Goal: Task Accomplishment & Management: Manage account settings

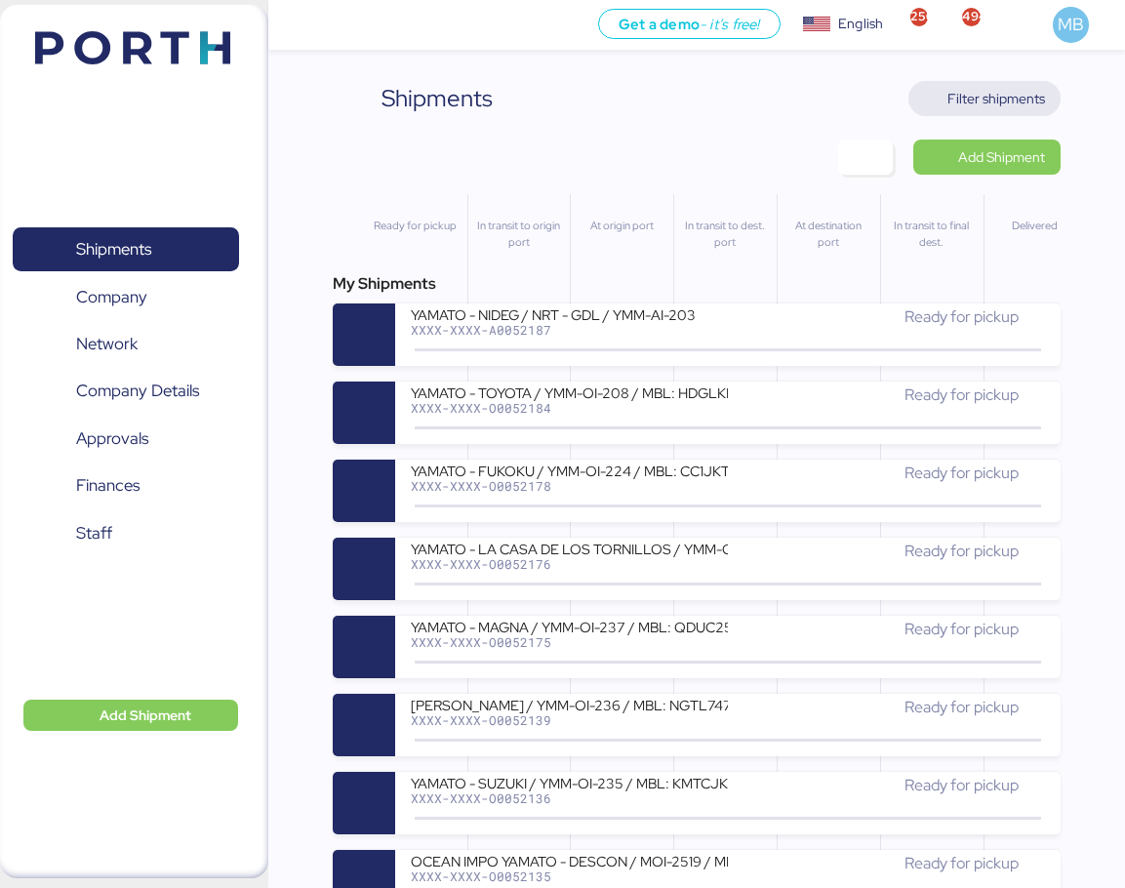
click at [1034, 98] on span "Filter shipments" at bounding box center [996, 98] width 98 height 23
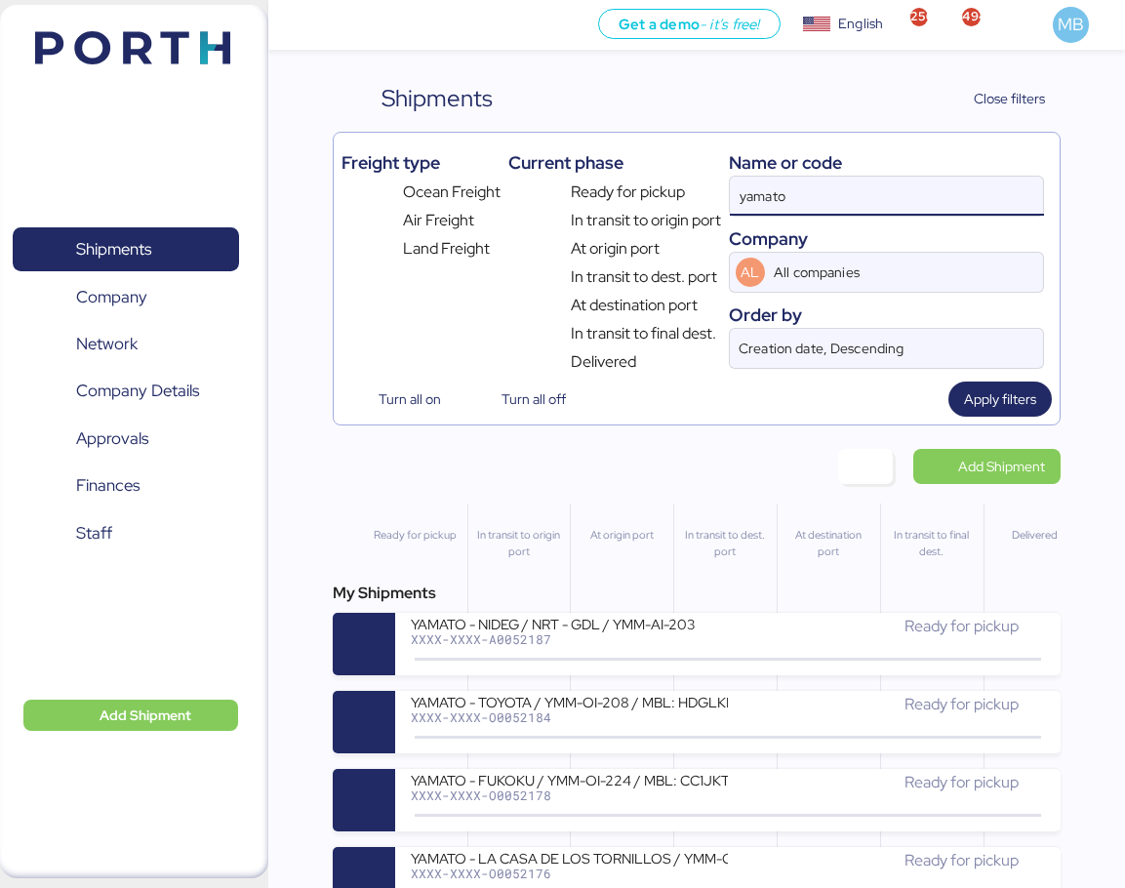
drag, startPoint x: 767, startPoint y: 188, endPoint x: 664, endPoint y: 188, distance: 102.4
click at [664, 188] on div "Freight type Ocean Freight Air Freight Land Freight Current phase Ready for pic…" at bounding box center [696, 256] width 710 height 233
type input "O0050416"
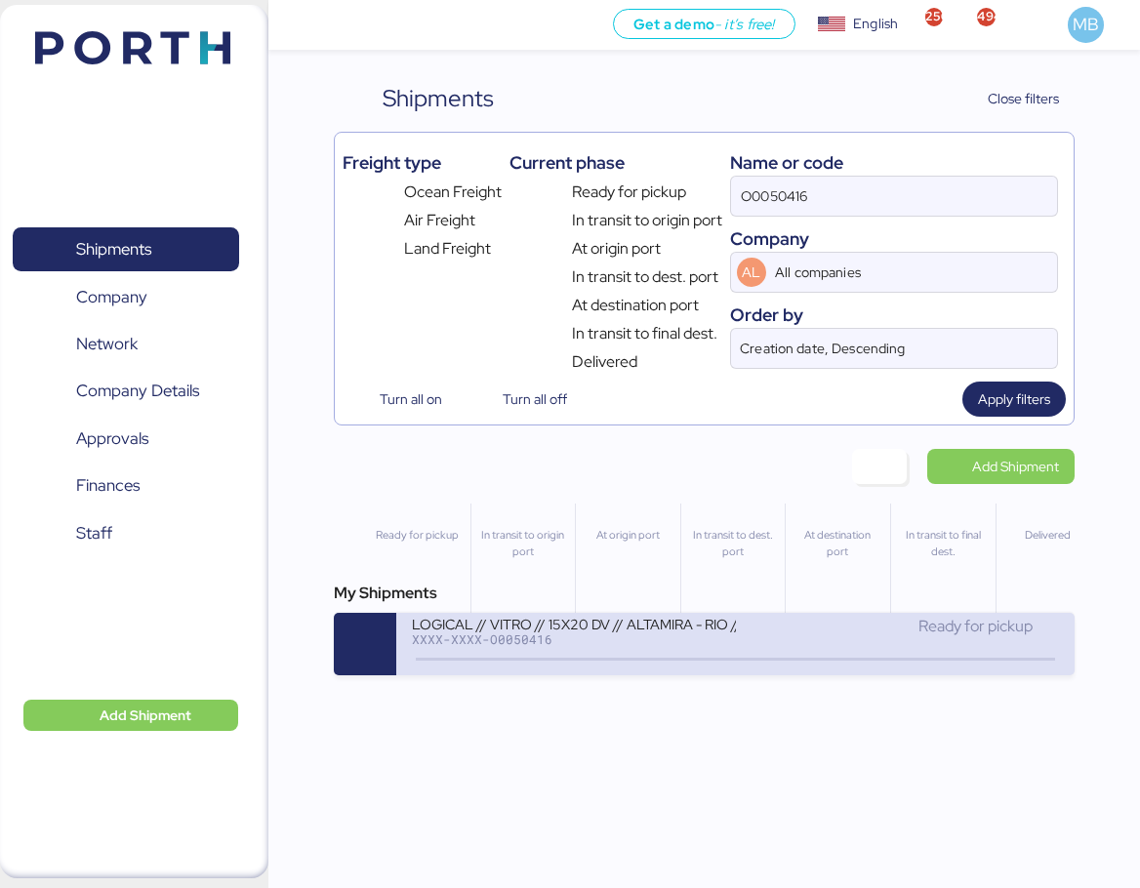
click at [730, 638] on div "XXXX-XXXX-O0050416" at bounding box center [574, 639] width 324 height 14
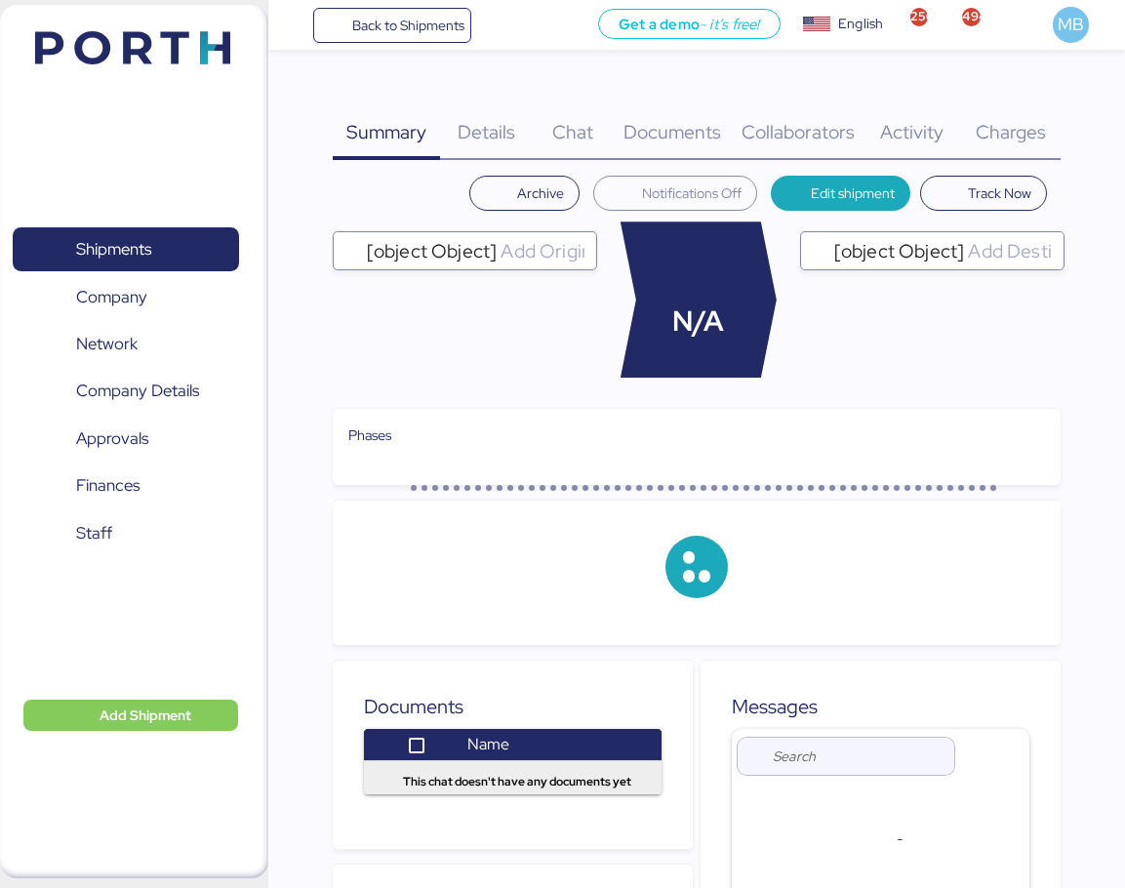
click at [1031, 131] on span "Charges" at bounding box center [1011, 131] width 70 height 25
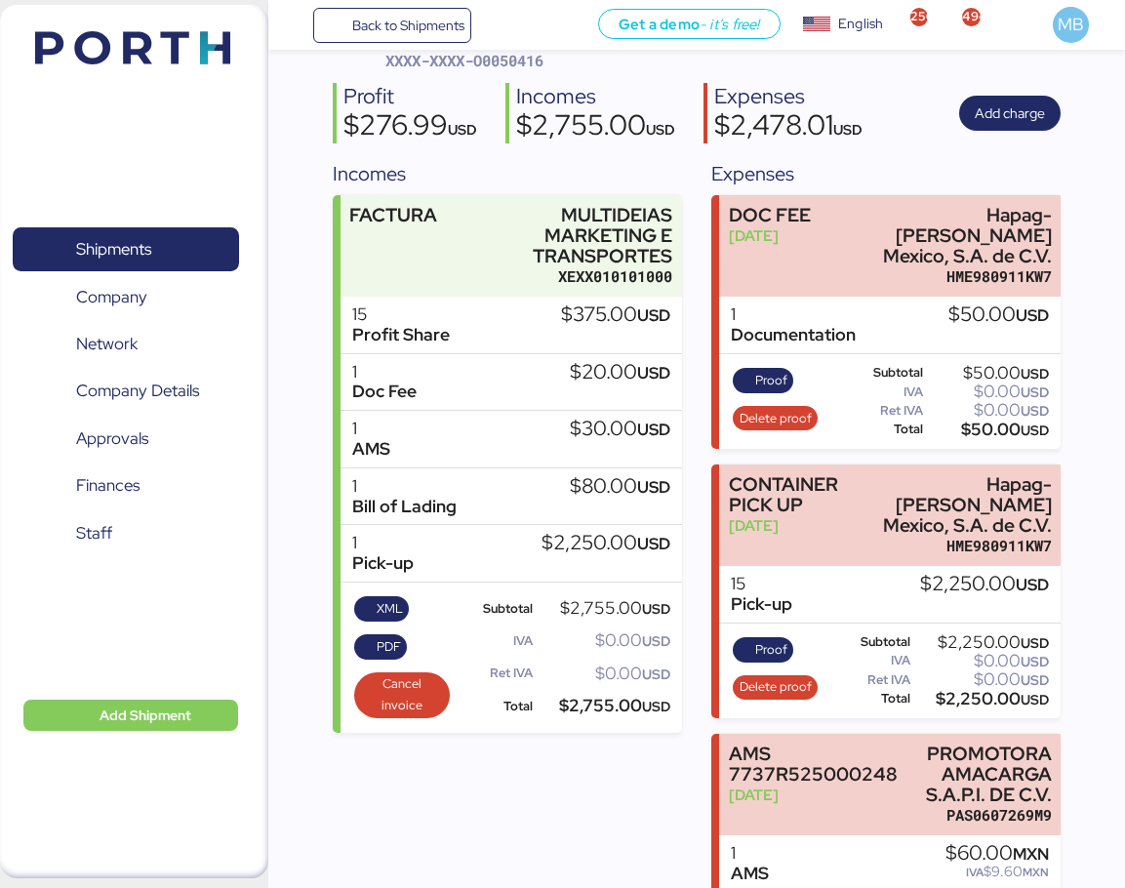
scroll to position [195, 0]
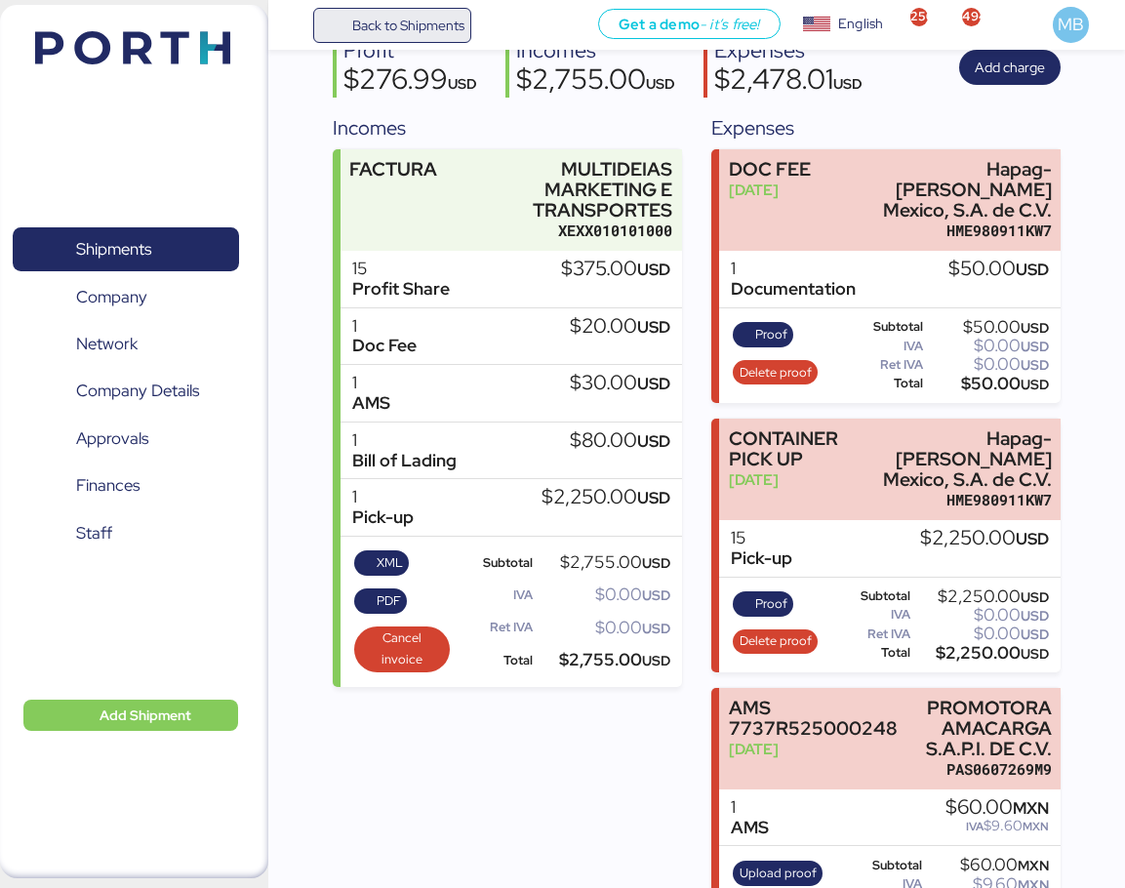
click at [426, 26] on span "Back to Shipments" at bounding box center [408, 25] width 112 height 23
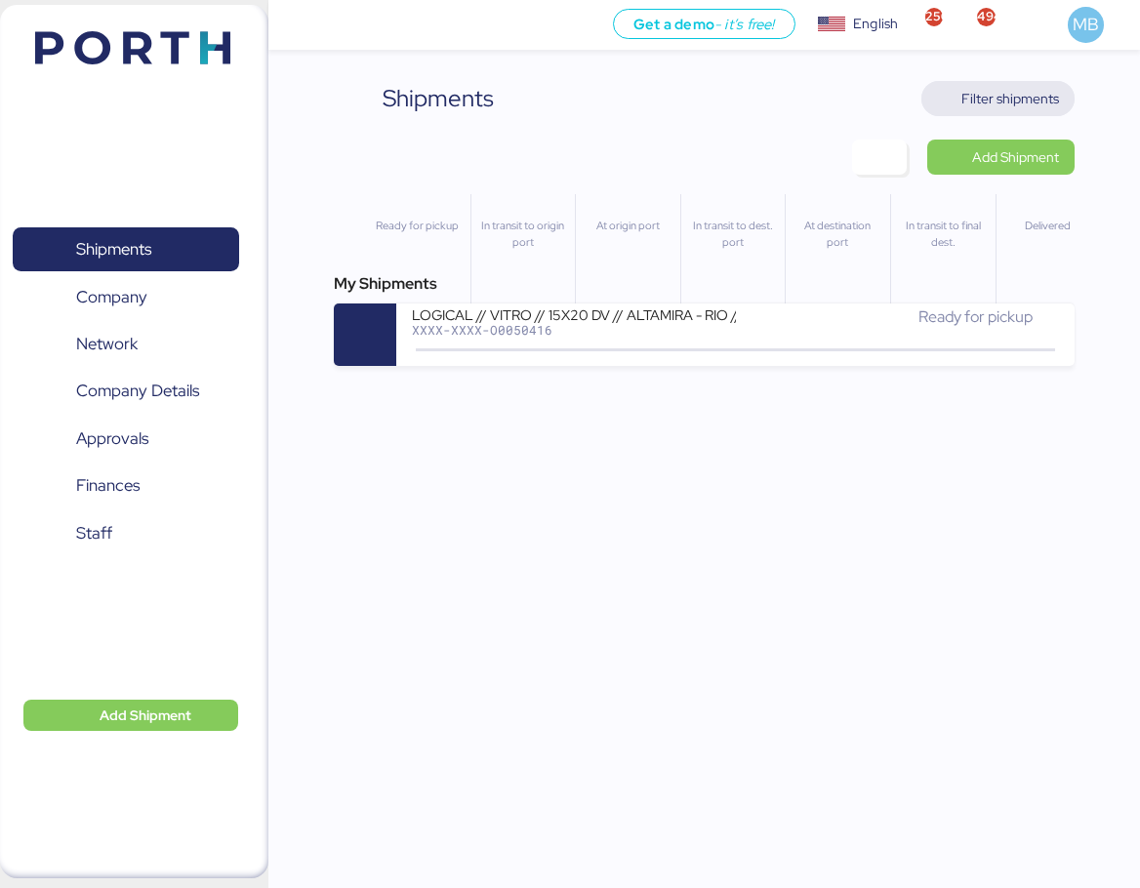
click at [1016, 102] on span "Filter shipments" at bounding box center [1010, 98] width 98 height 23
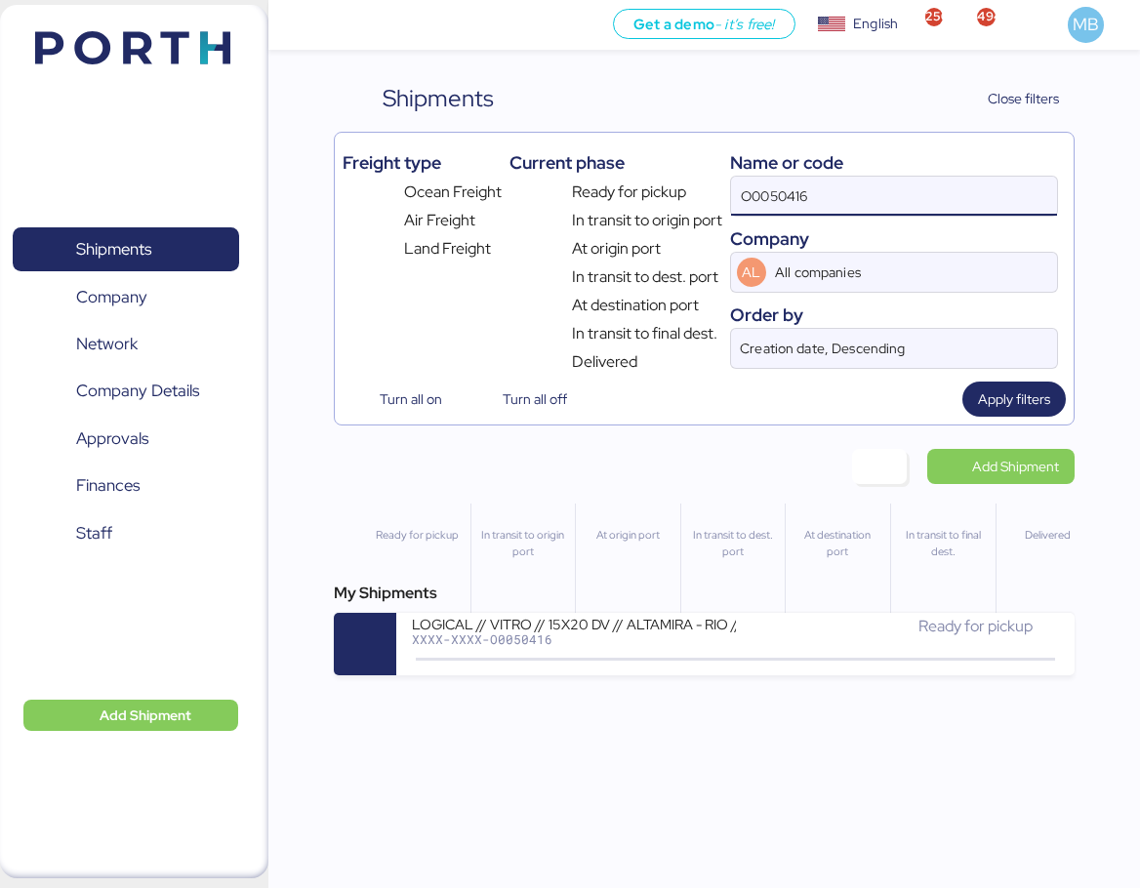
drag, startPoint x: 898, startPoint y: 209, endPoint x: 827, endPoint y: 209, distance: 70.2
click at [827, 209] on input "O0050416" at bounding box center [894, 196] width 326 height 39
type input "O0050403"
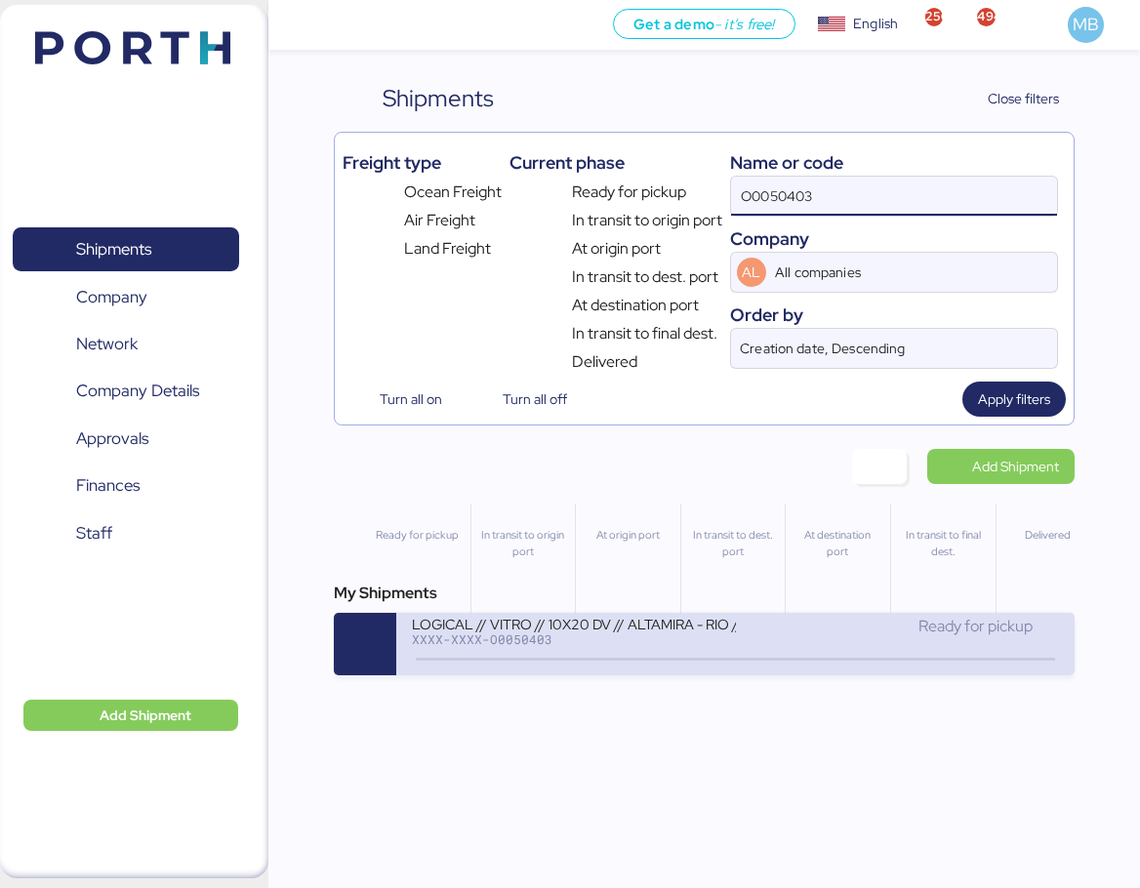
click at [728, 624] on div "LOGICAL // VITRO // 10X20 DV // ALTAMIRA - RIO // BKG: 93410649" at bounding box center [574, 623] width 324 height 17
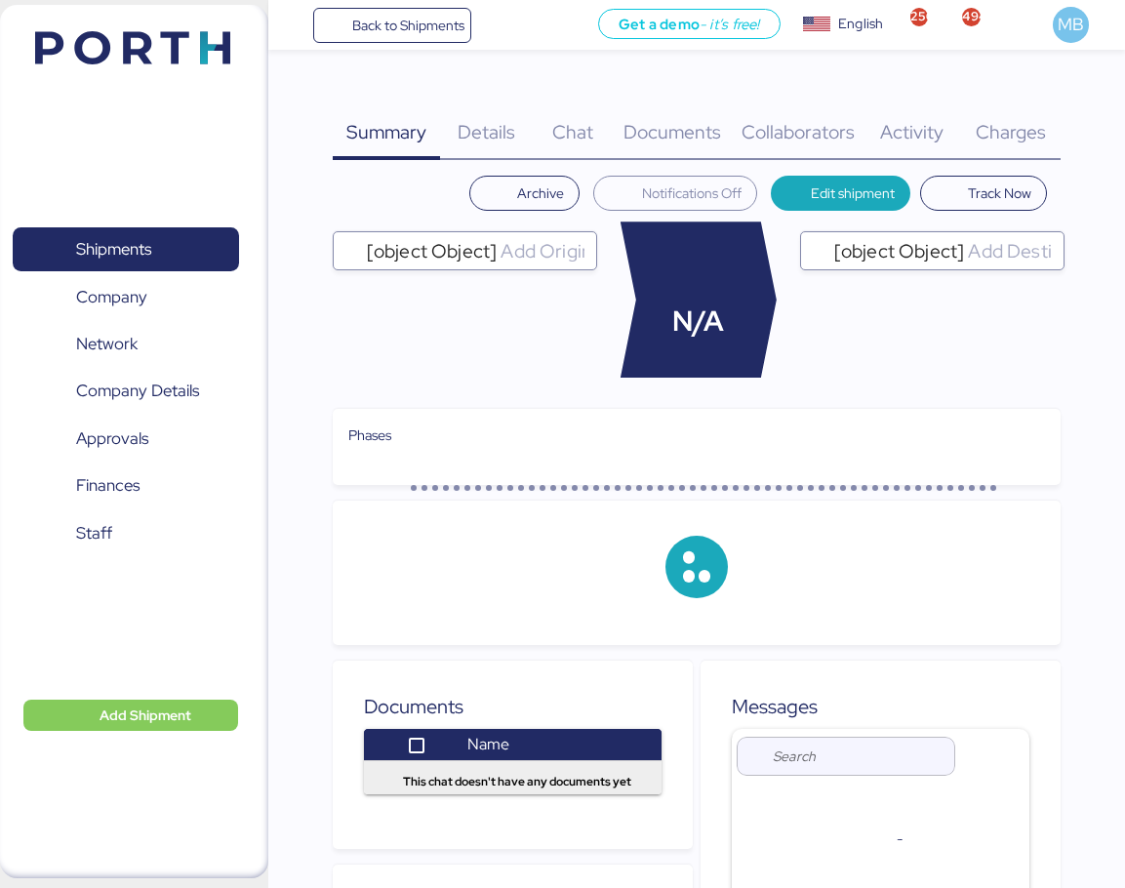
click at [1029, 109] on div "Charges 0" at bounding box center [1010, 120] width 100 height 79
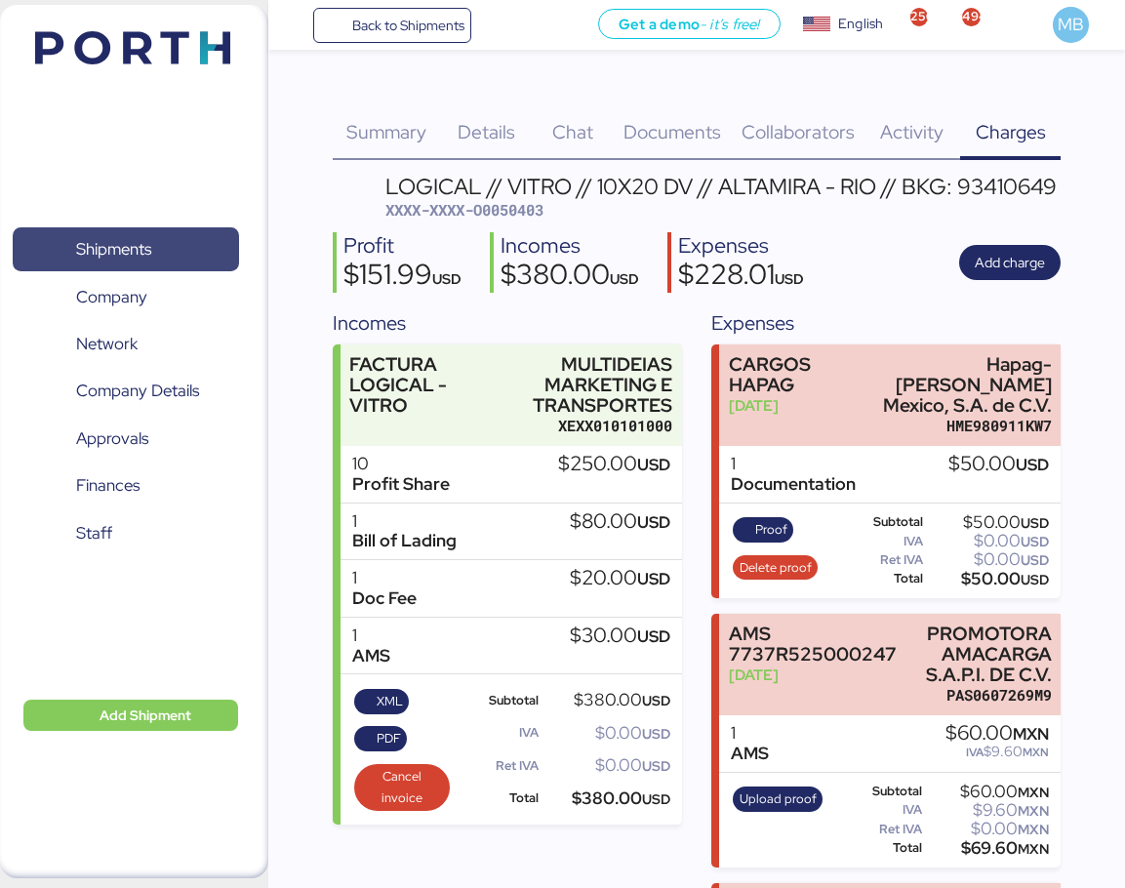
click at [151, 238] on span "Shipments" at bounding box center [113, 249] width 75 height 28
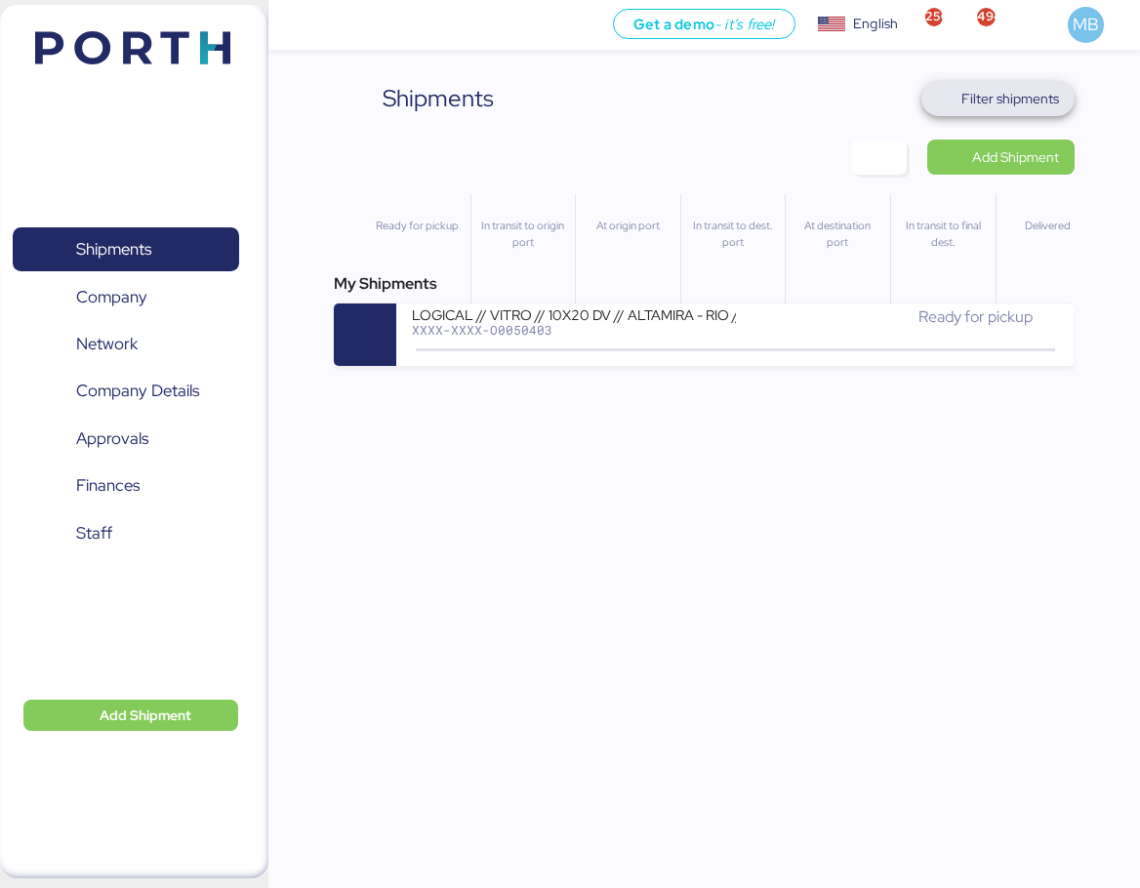
click at [1033, 98] on span "Filter shipments" at bounding box center [1010, 98] width 98 height 23
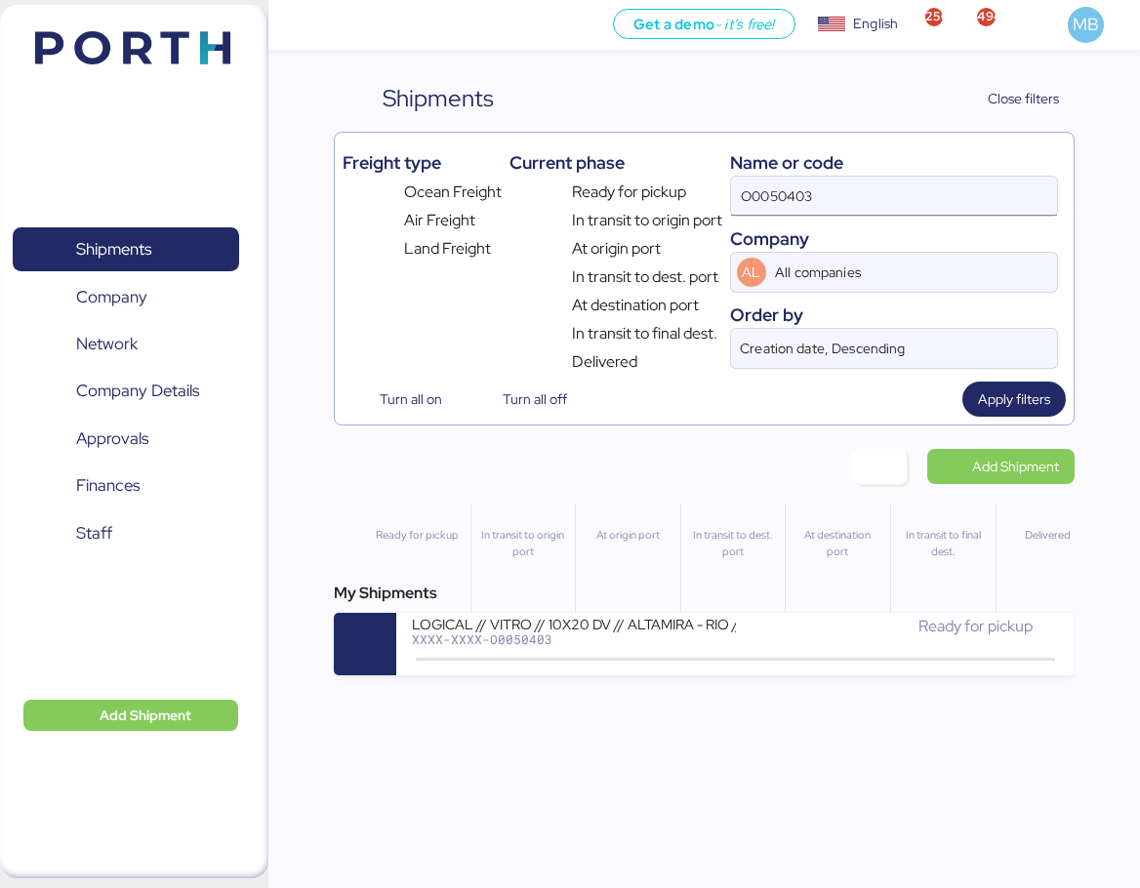
click at [853, 192] on input "O0050403" at bounding box center [894, 196] width 326 height 39
type input "O0050416"
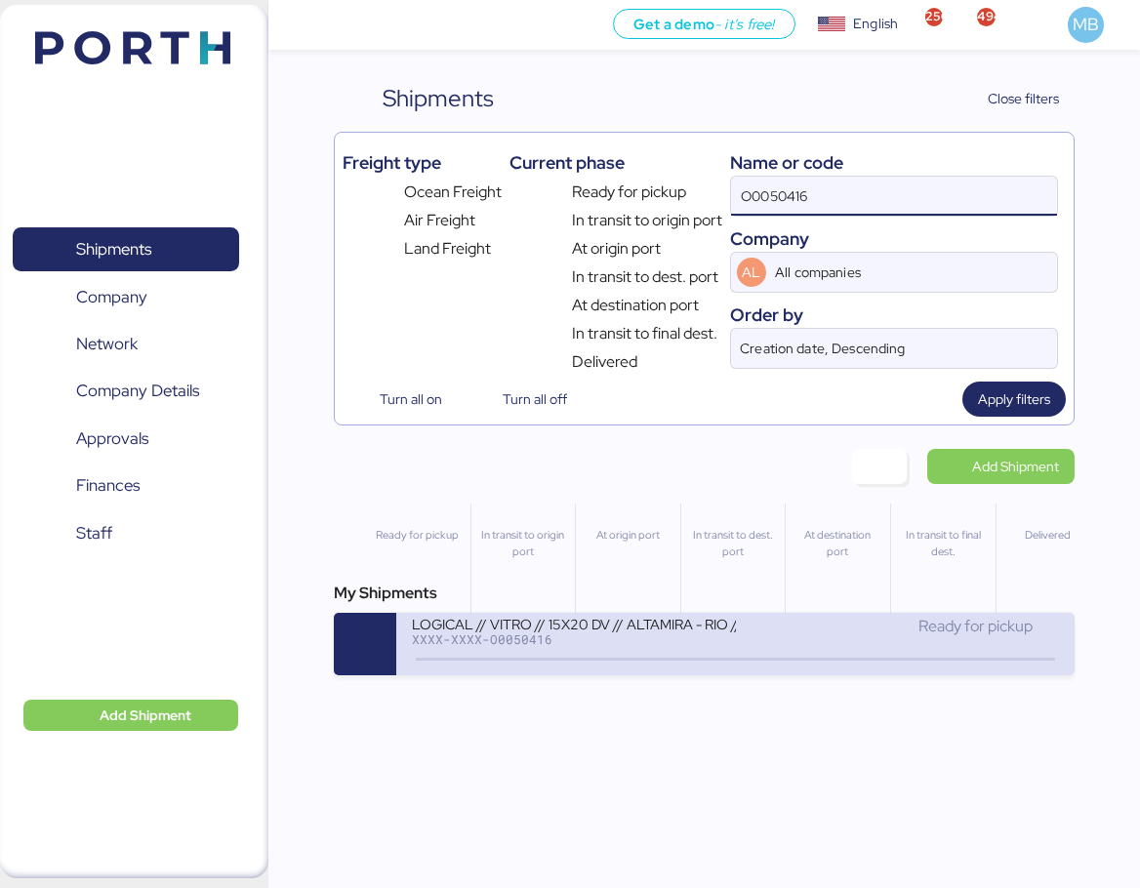
click at [649, 655] on icon at bounding box center [630, 659] width 94 height 21
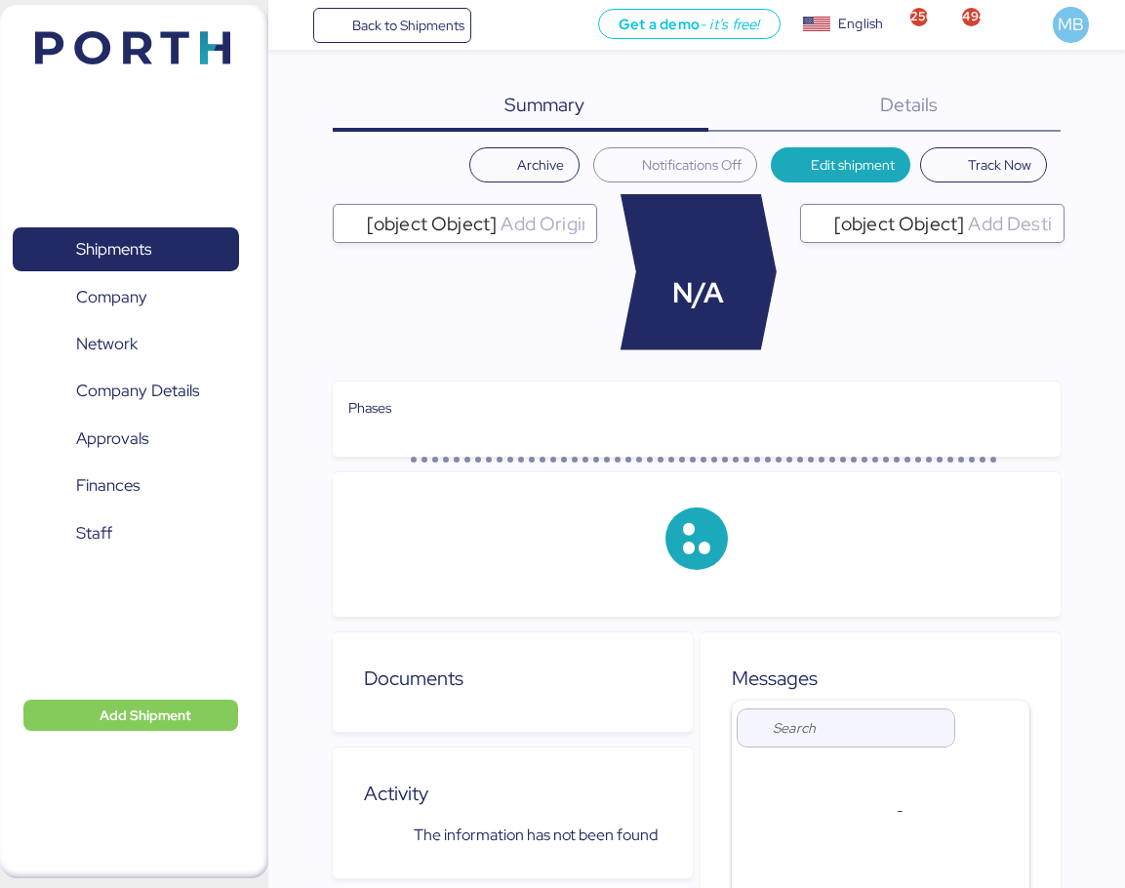
click at [1054, 113] on div "Details 0" at bounding box center [884, 106] width 353 height 51
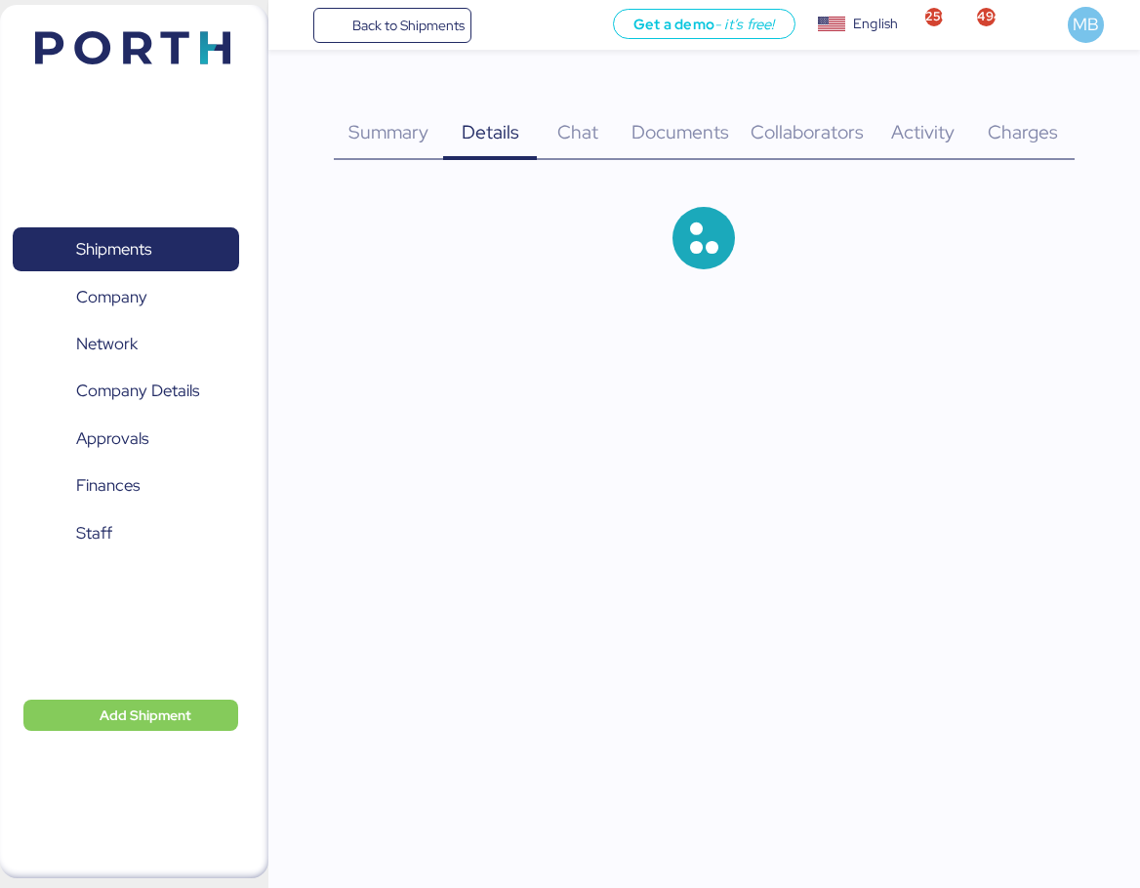
click at [1051, 139] on span "Charges" at bounding box center [1022, 131] width 70 height 25
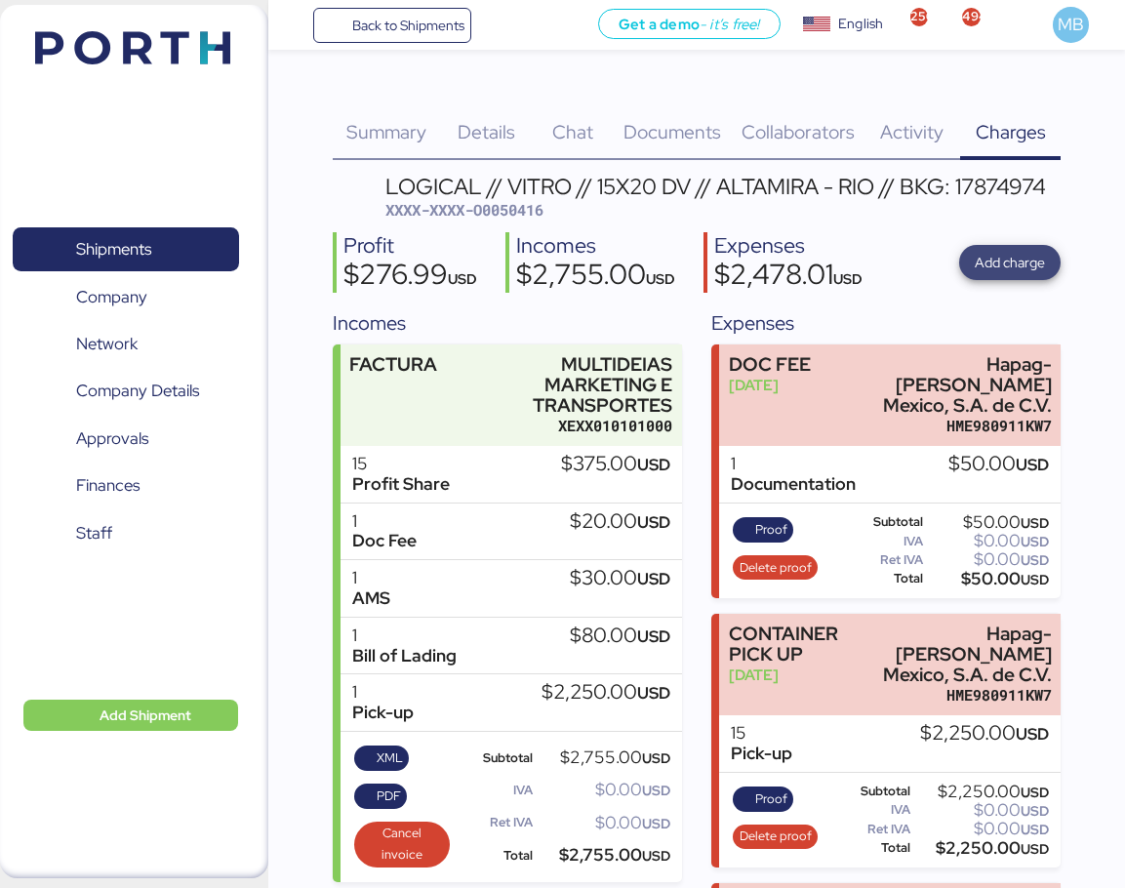
click at [1019, 261] on span "Add charge" at bounding box center [1010, 262] width 70 height 23
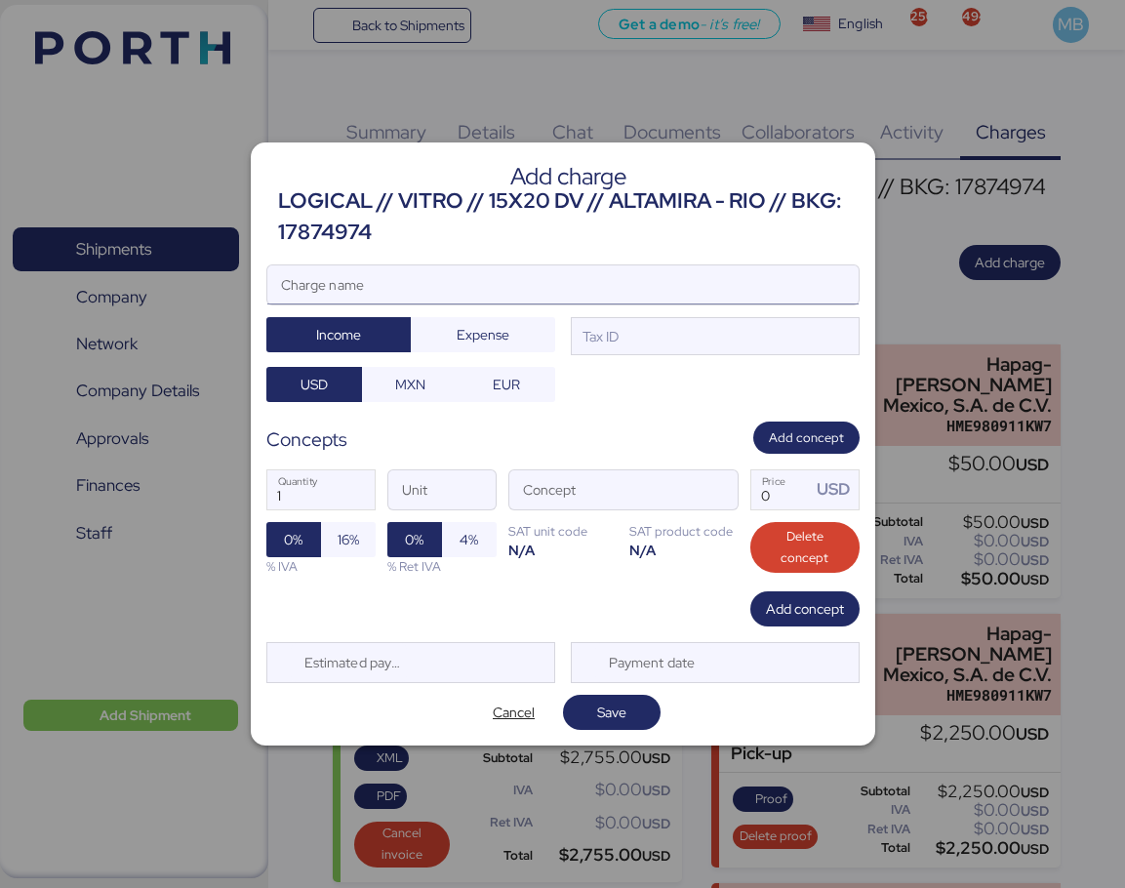
click at [419, 290] on input "Charge name" at bounding box center [562, 284] width 591 height 39
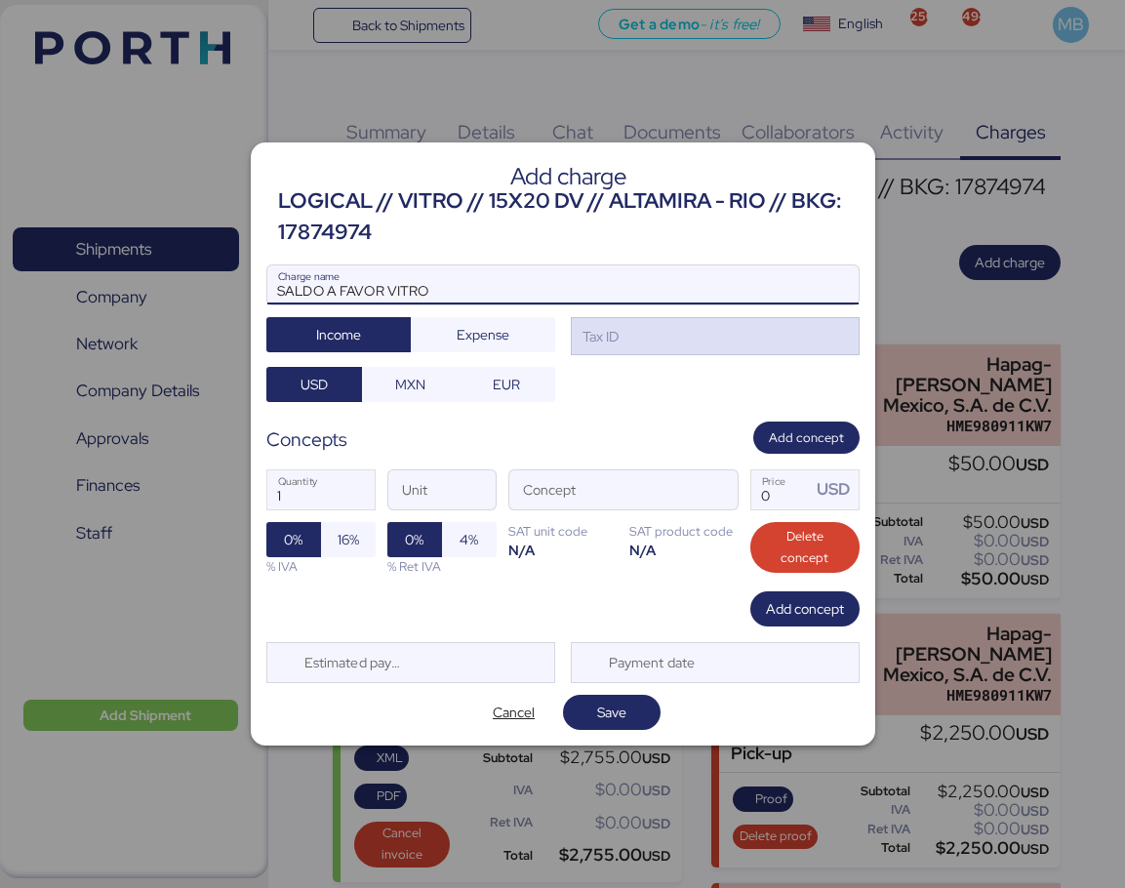
type input "SALDO A FAVOR VITRO"
click at [664, 333] on div "Tax ID" at bounding box center [715, 336] width 289 height 39
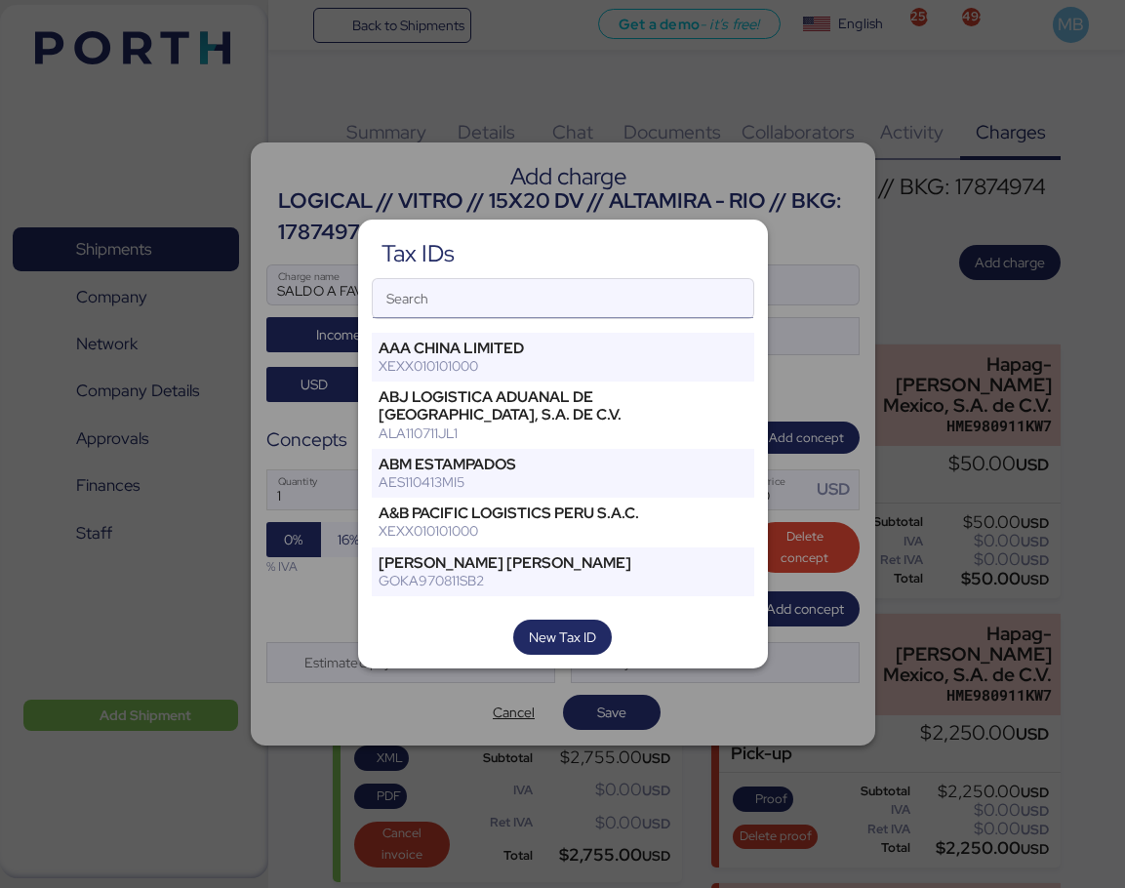
click at [583, 299] on input "Search" at bounding box center [563, 298] width 381 height 39
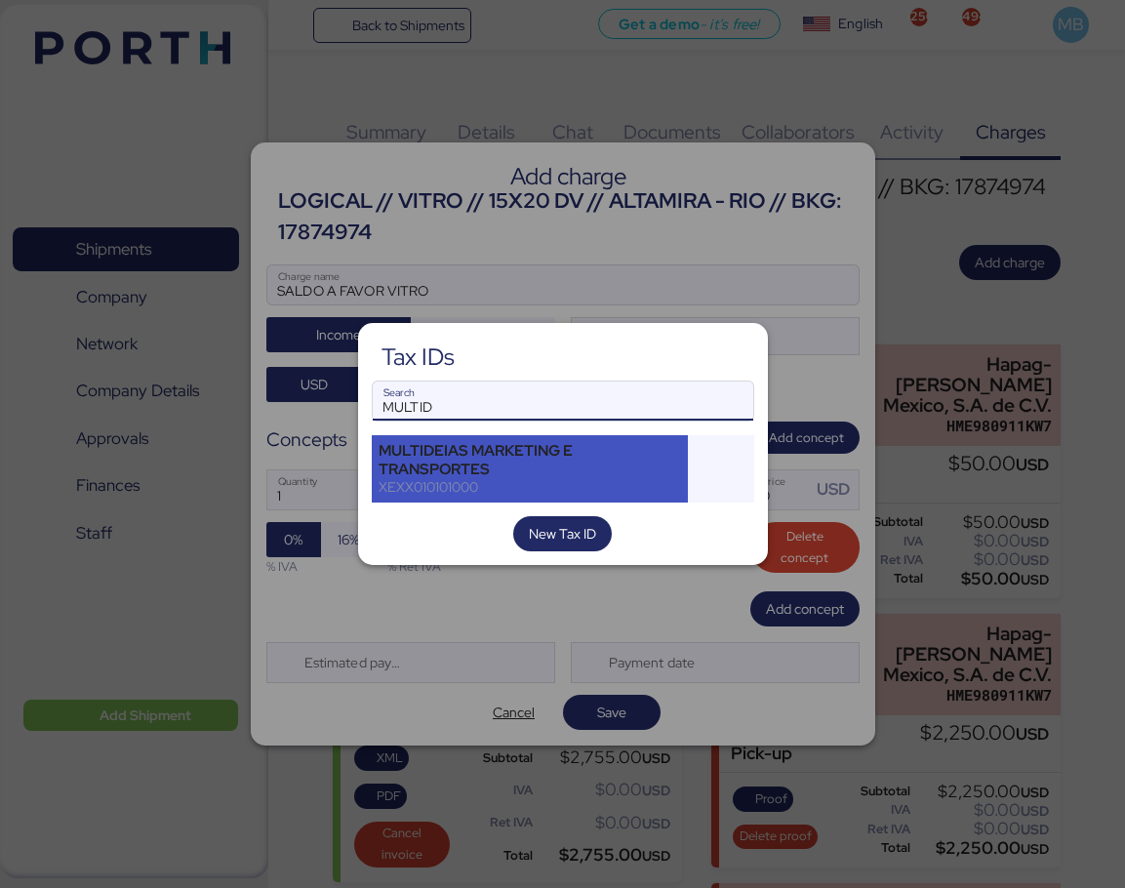
type input "MULTID"
click at [586, 455] on div "MULTIDEIAS MARKETING E TRANSPORTES" at bounding box center [530, 459] width 303 height 35
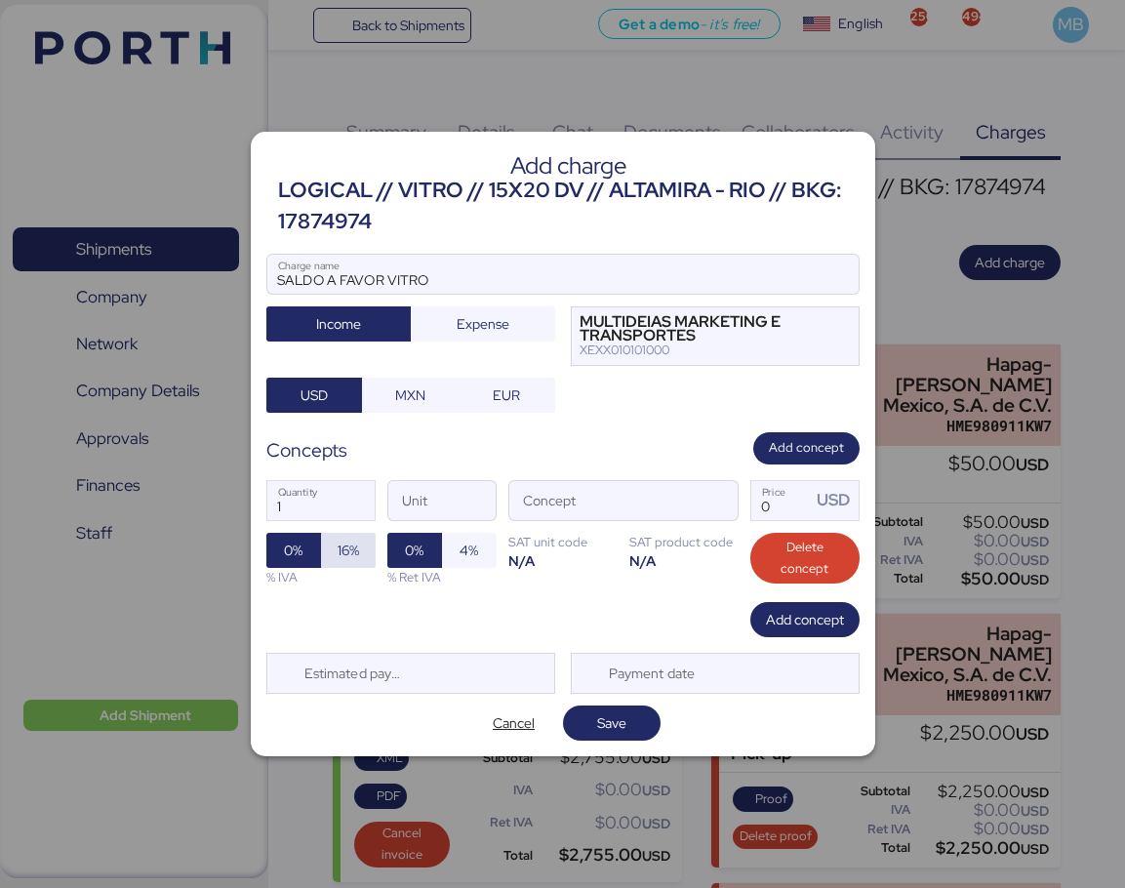
click at [363, 550] on span "16%" at bounding box center [348, 550] width 55 height 35
click at [804, 497] on input "Price USD" at bounding box center [781, 500] width 60 height 39
type input "2760"
click at [616, 720] on span "Save" at bounding box center [611, 722] width 29 height 23
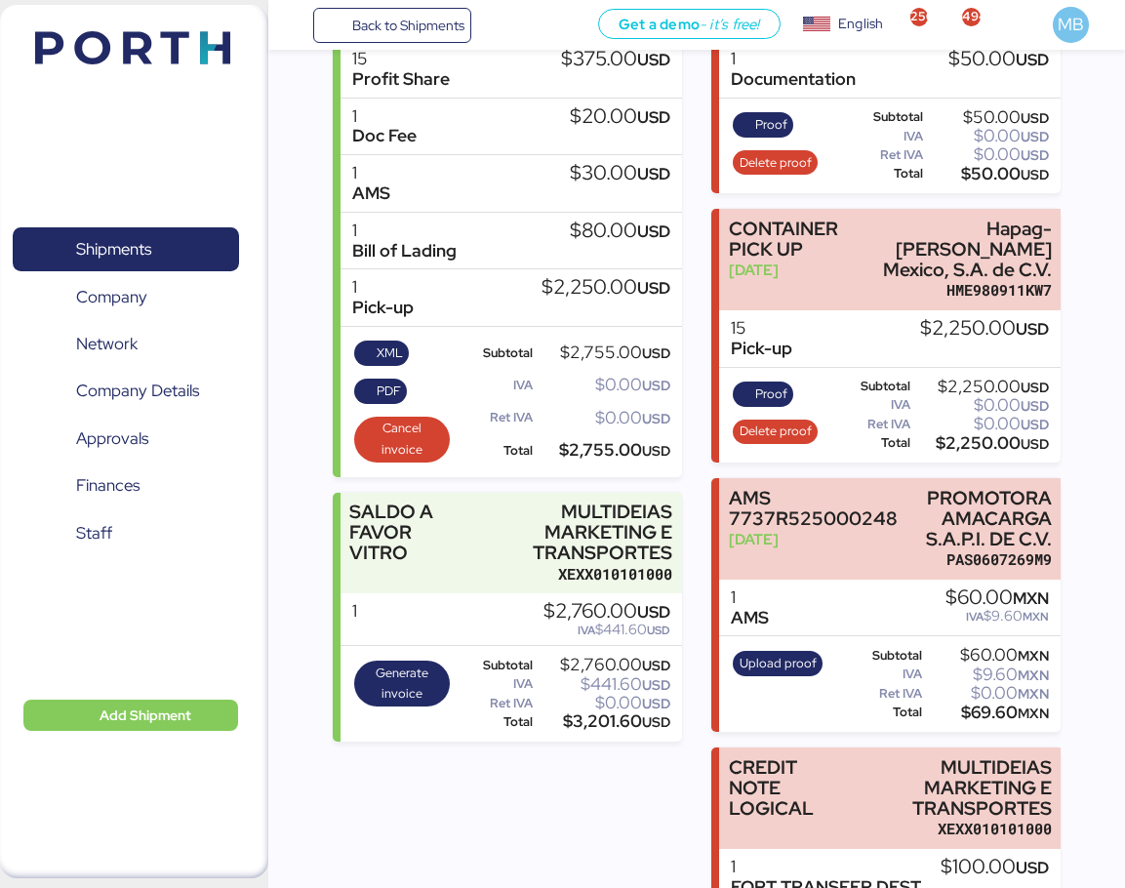
scroll to position [549, 0]
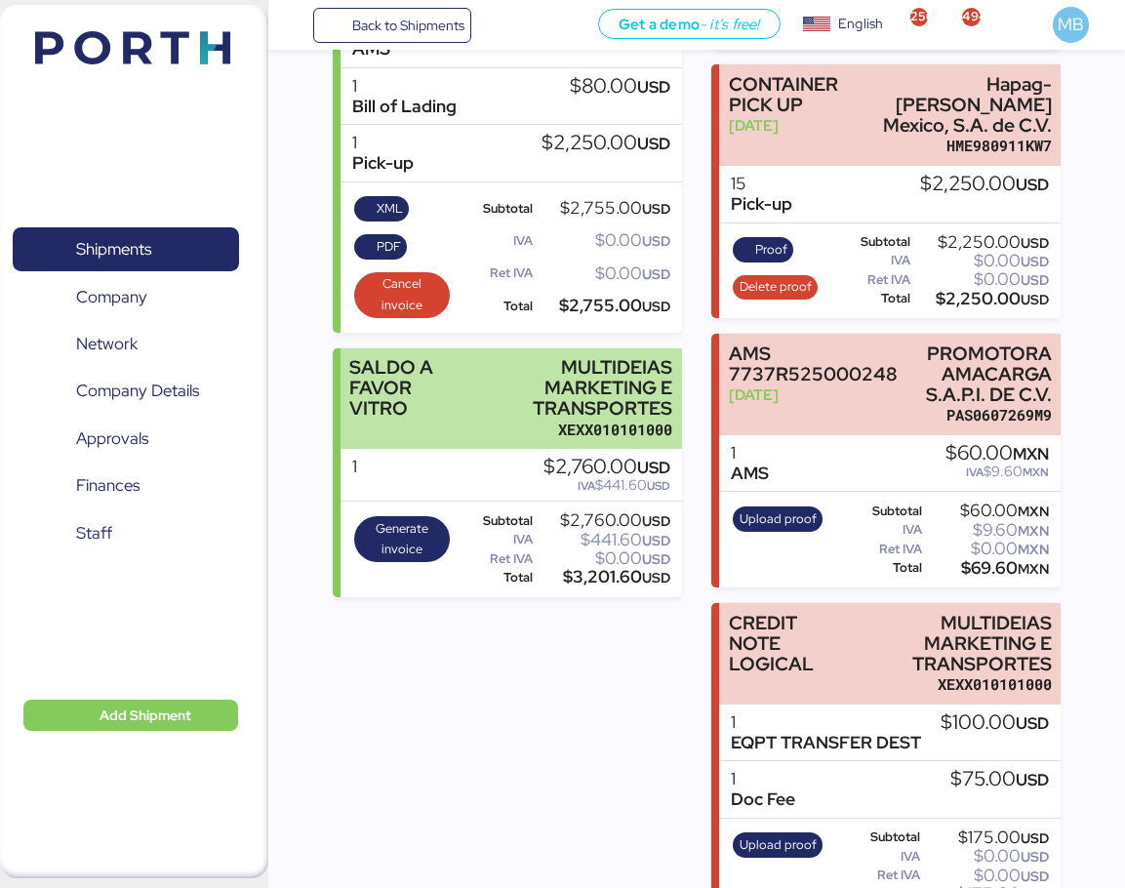
click at [575, 391] on div "MULTIDEIAS MARKETING E TRANSPORTES" at bounding box center [576, 387] width 194 height 61
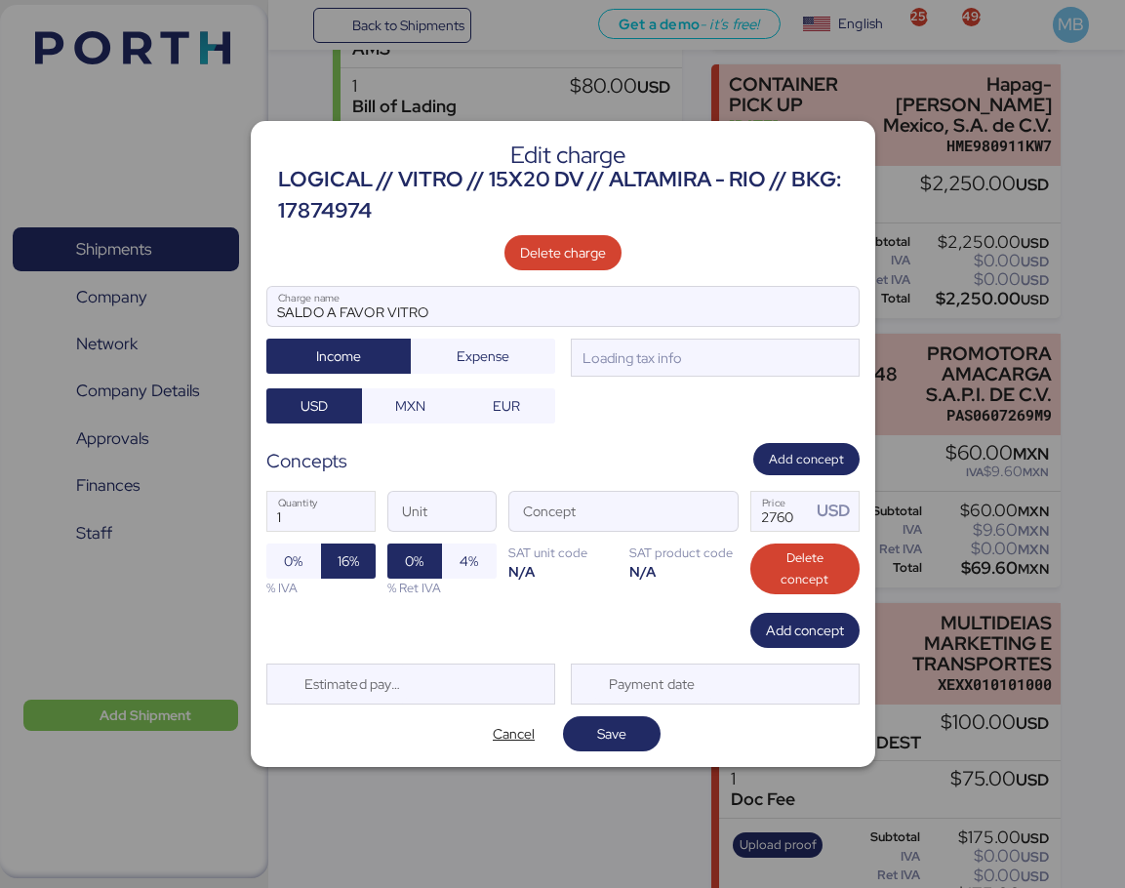
scroll to position [0, 0]
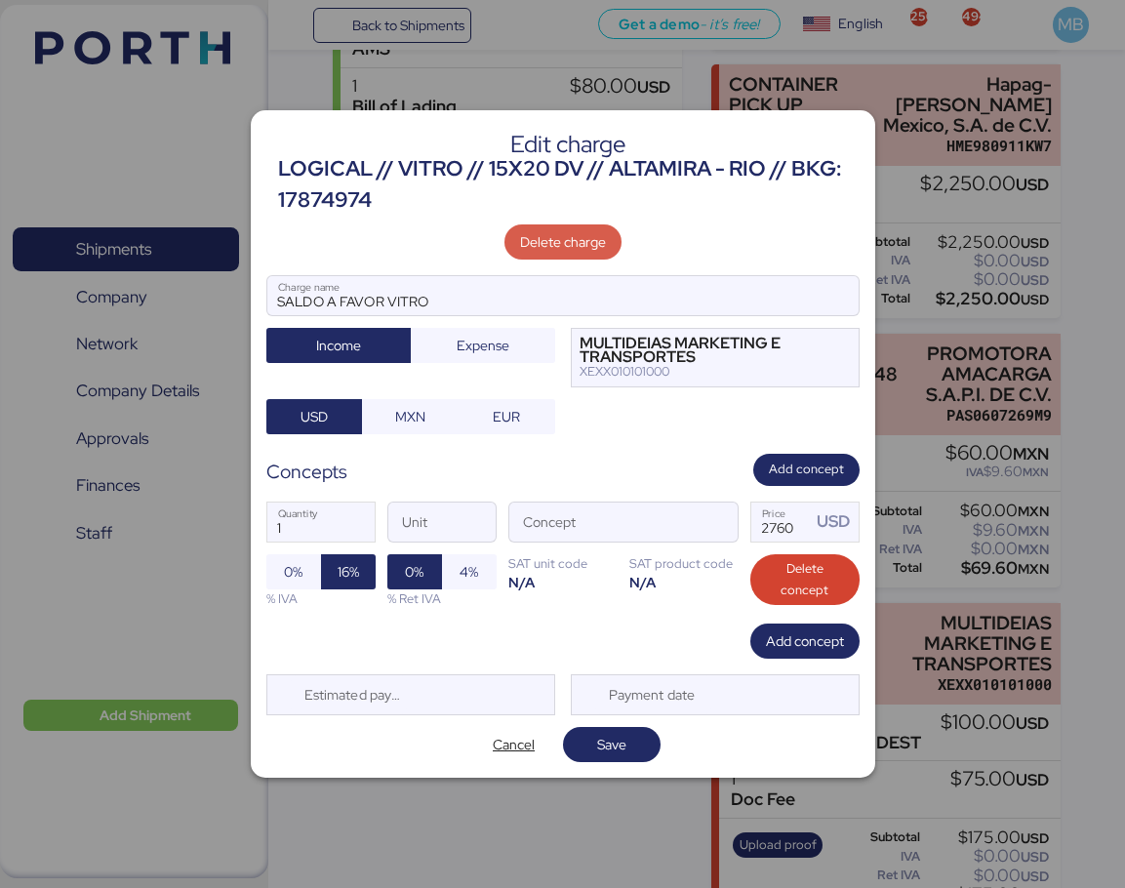
click at [582, 243] on span "Delete charge" at bounding box center [563, 241] width 86 height 23
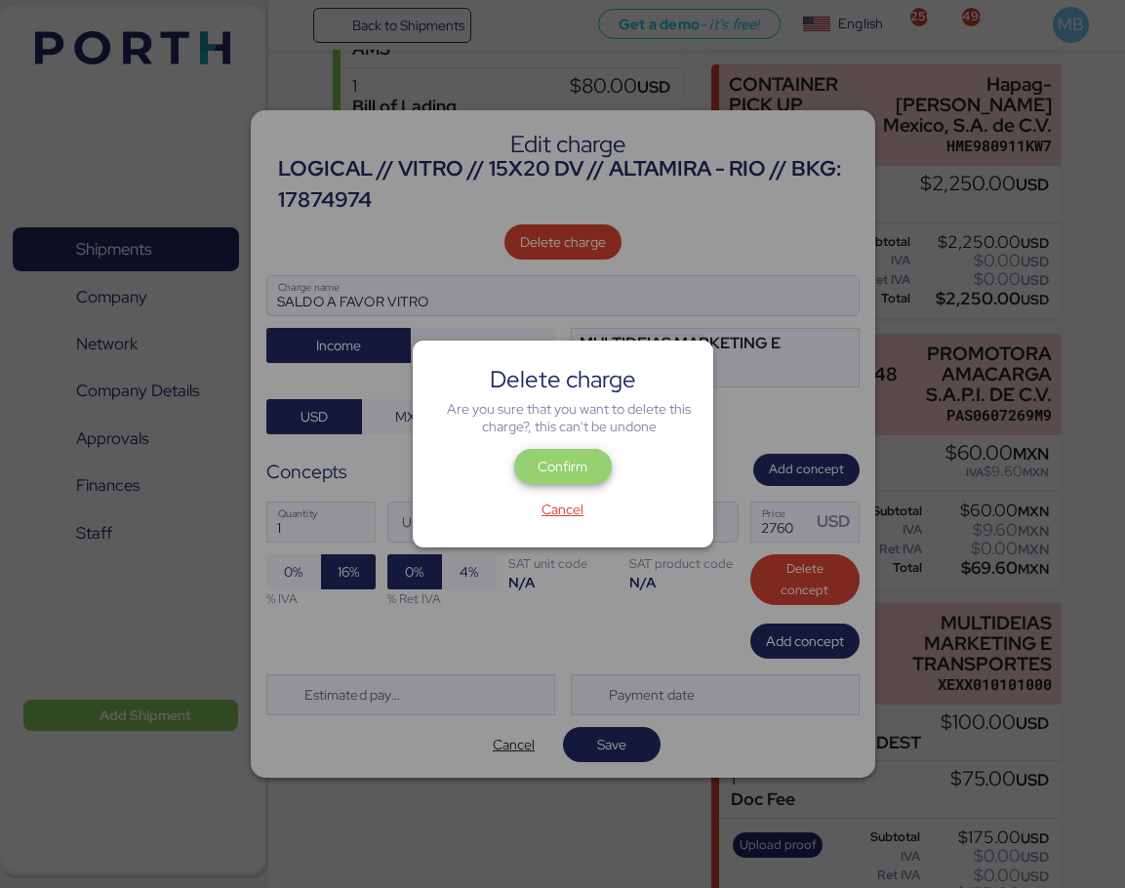
click at [577, 467] on span "Confirm" at bounding box center [563, 466] width 50 height 23
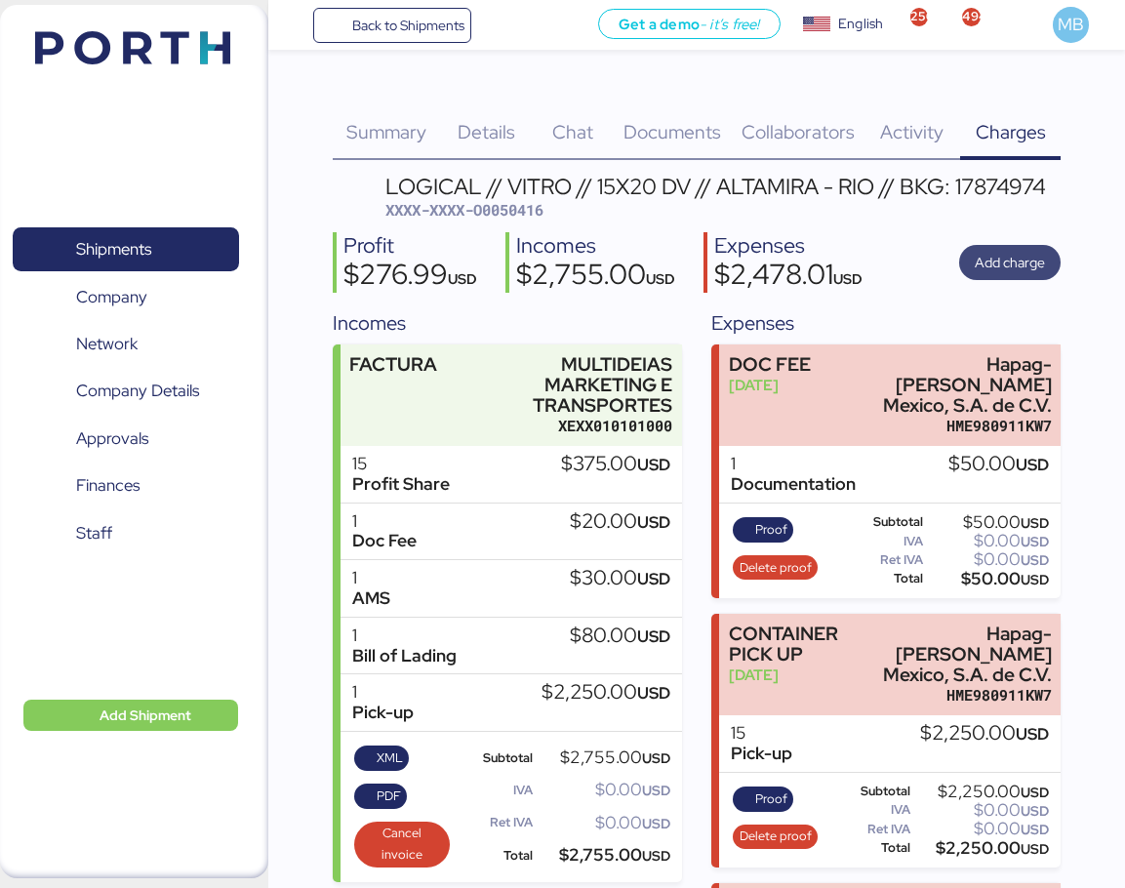
click at [999, 261] on span "Add charge" at bounding box center [1010, 262] width 70 height 23
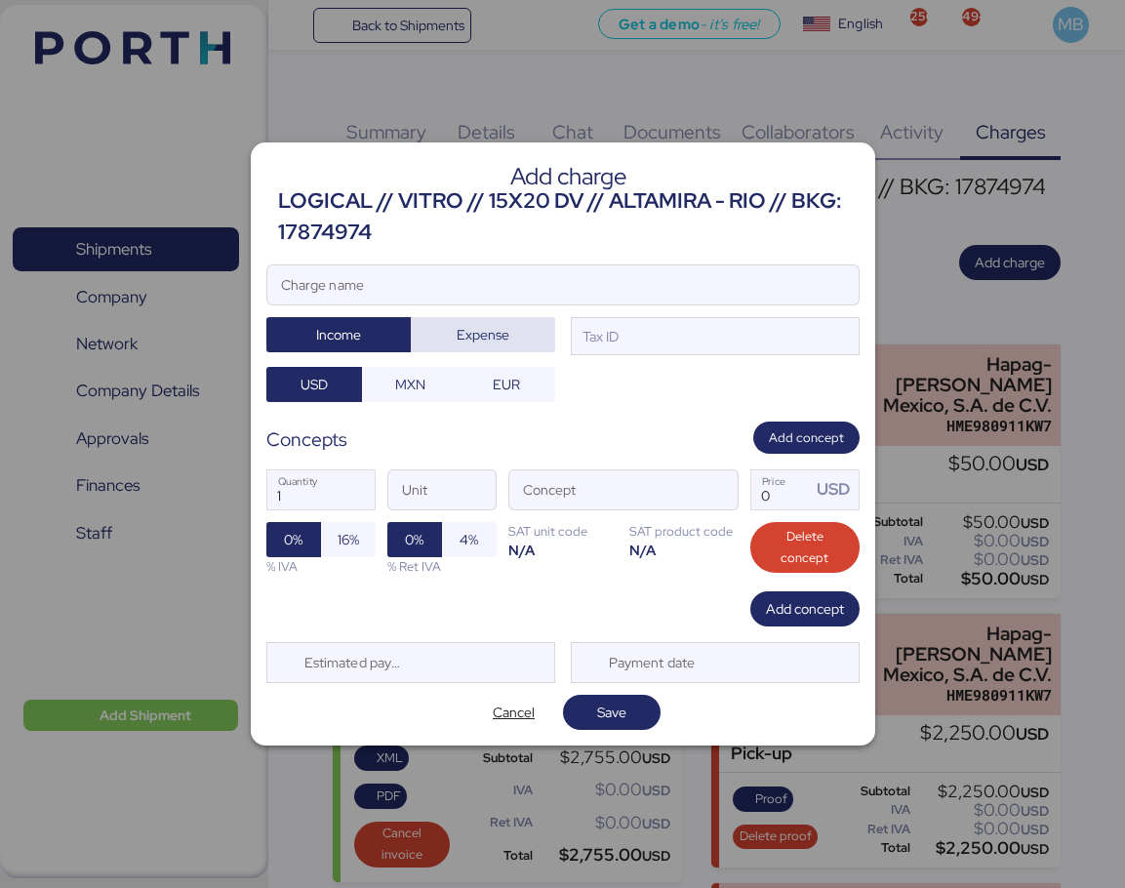
click at [487, 324] on span "Expense" at bounding box center [483, 334] width 53 height 23
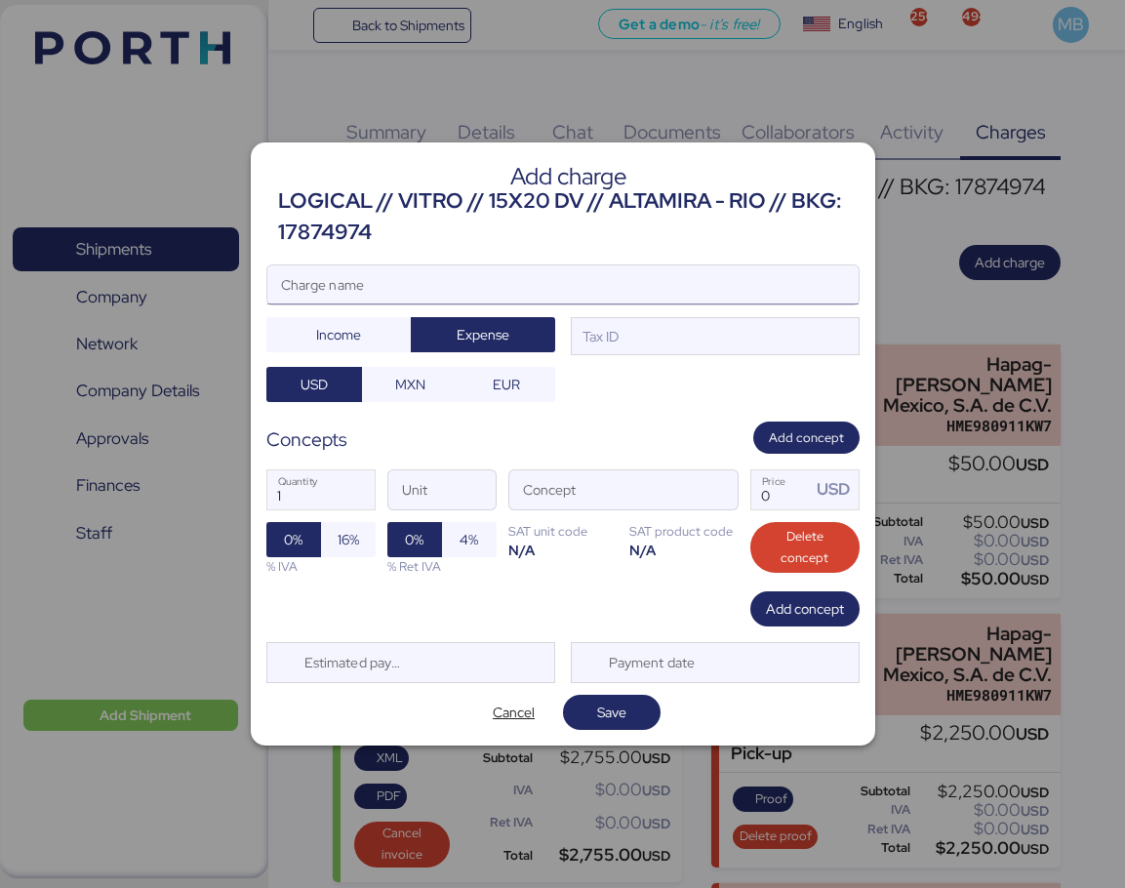
click at [488, 277] on input "Charge name" at bounding box center [562, 284] width 591 height 39
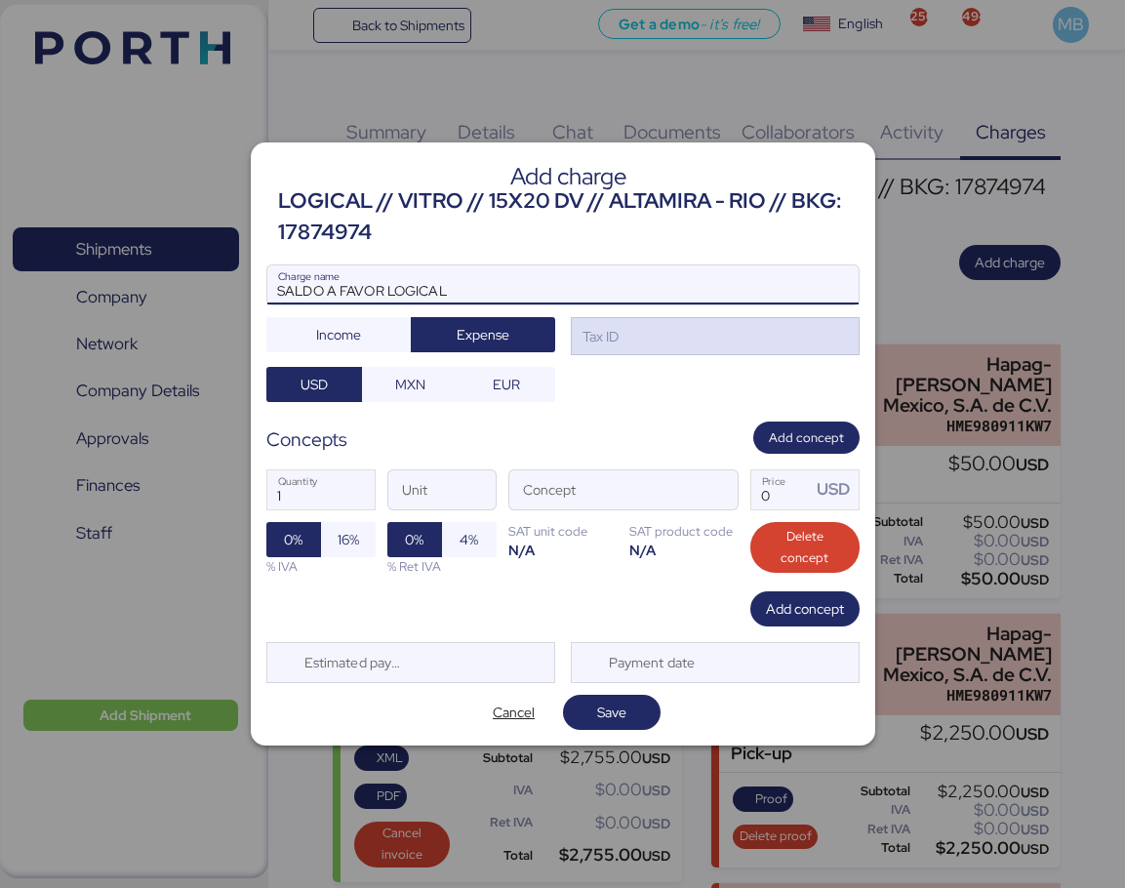
type input "SALDO A FAVOR LOGICAL"
click at [659, 327] on div "Tax ID" at bounding box center [715, 336] width 289 height 39
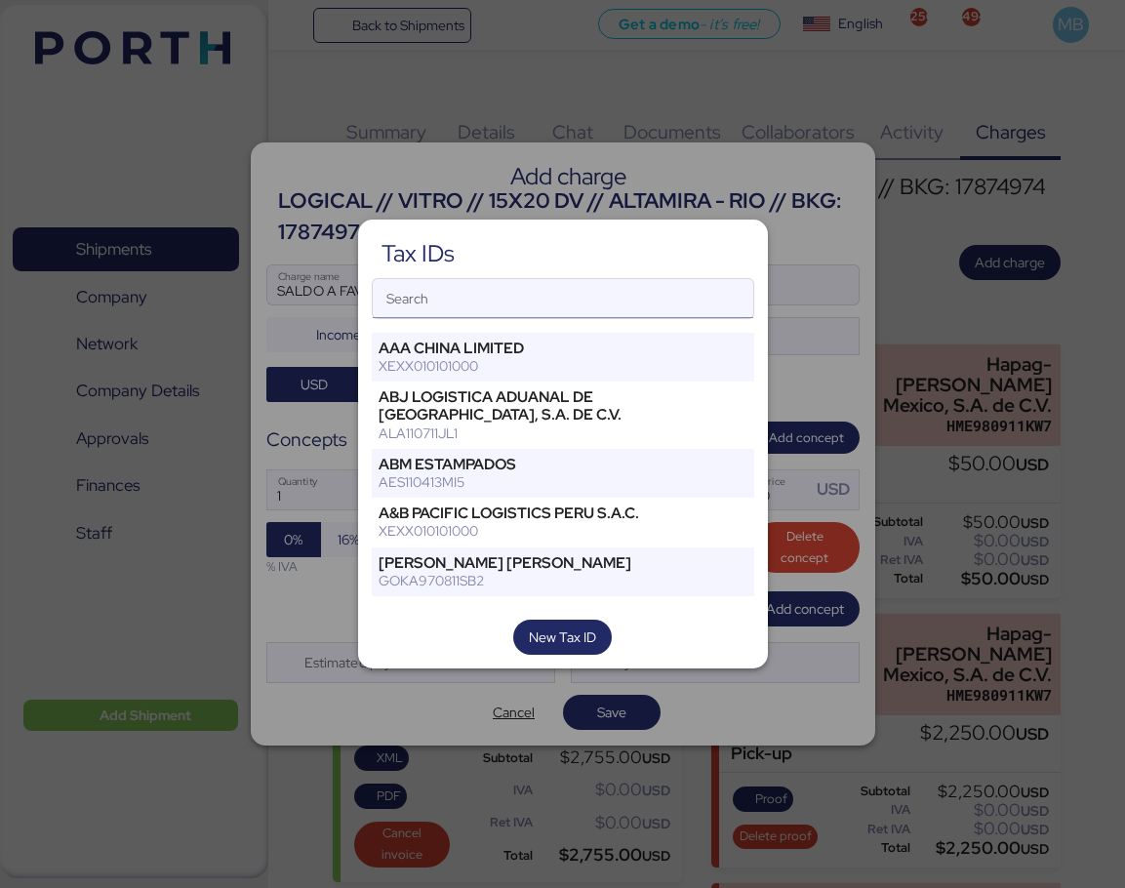
click at [588, 304] on input "Search" at bounding box center [563, 298] width 381 height 39
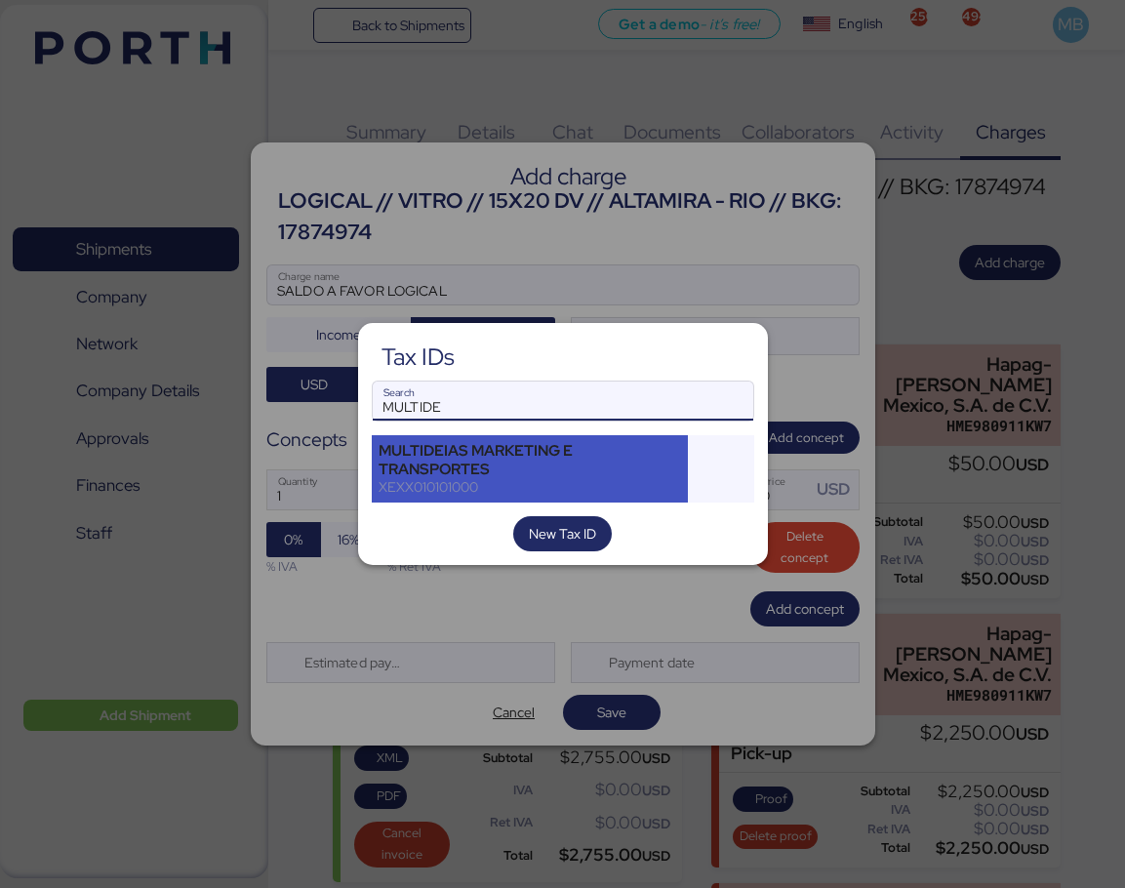
type input "MULTIDE"
click at [602, 458] on div "MULTIDEIAS MARKETING E TRANSPORTES" at bounding box center [530, 459] width 303 height 35
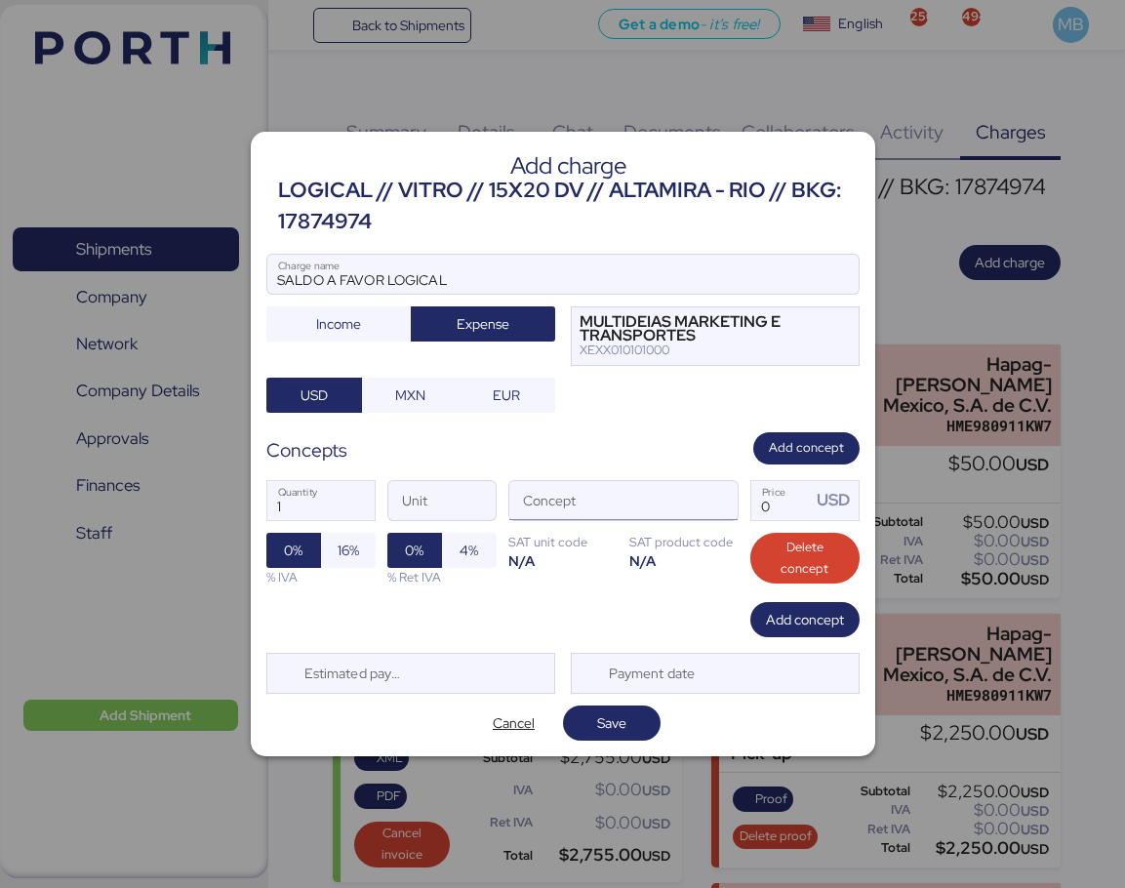
click at [616, 504] on input "Concept" at bounding box center [599, 500] width 181 height 39
click at [718, 506] on span "button" at bounding box center [717, 505] width 41 height 41
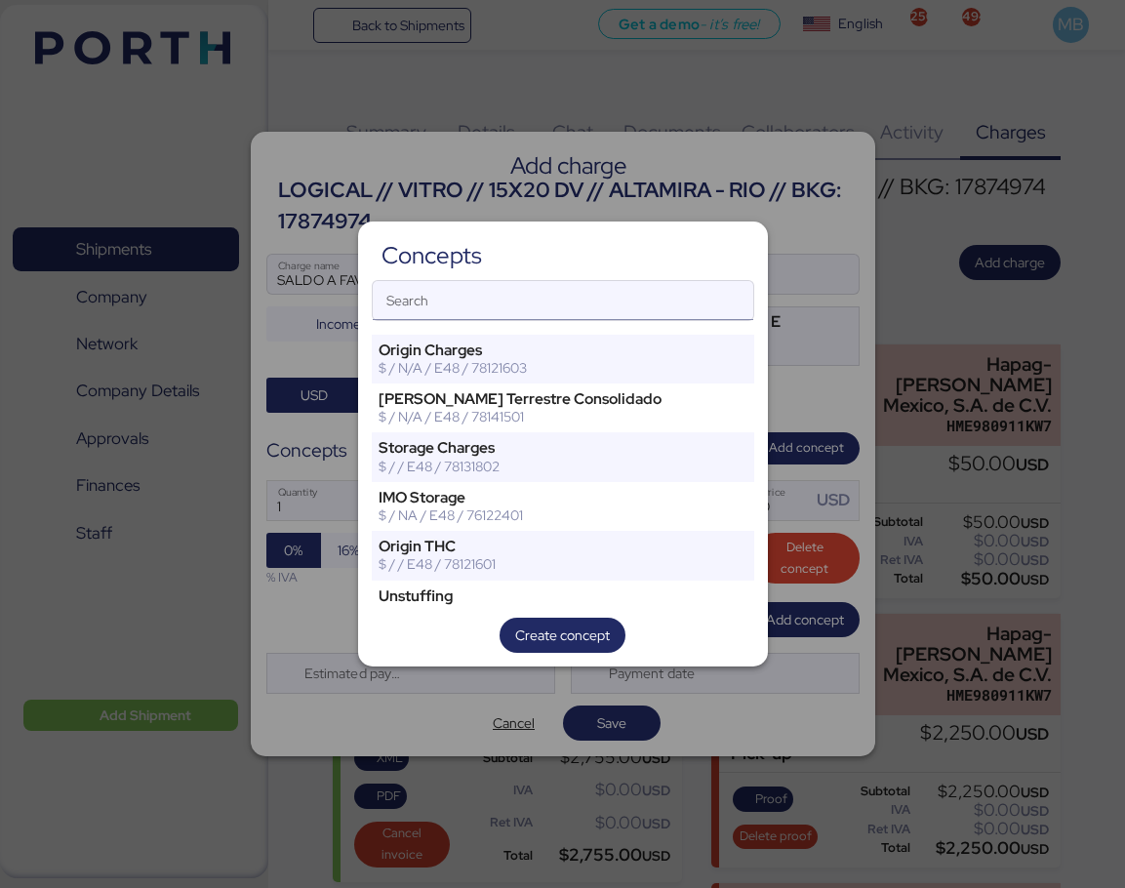
click at [512, 312] on input "Search" at bounding box center [563, 300] width 381 height 39
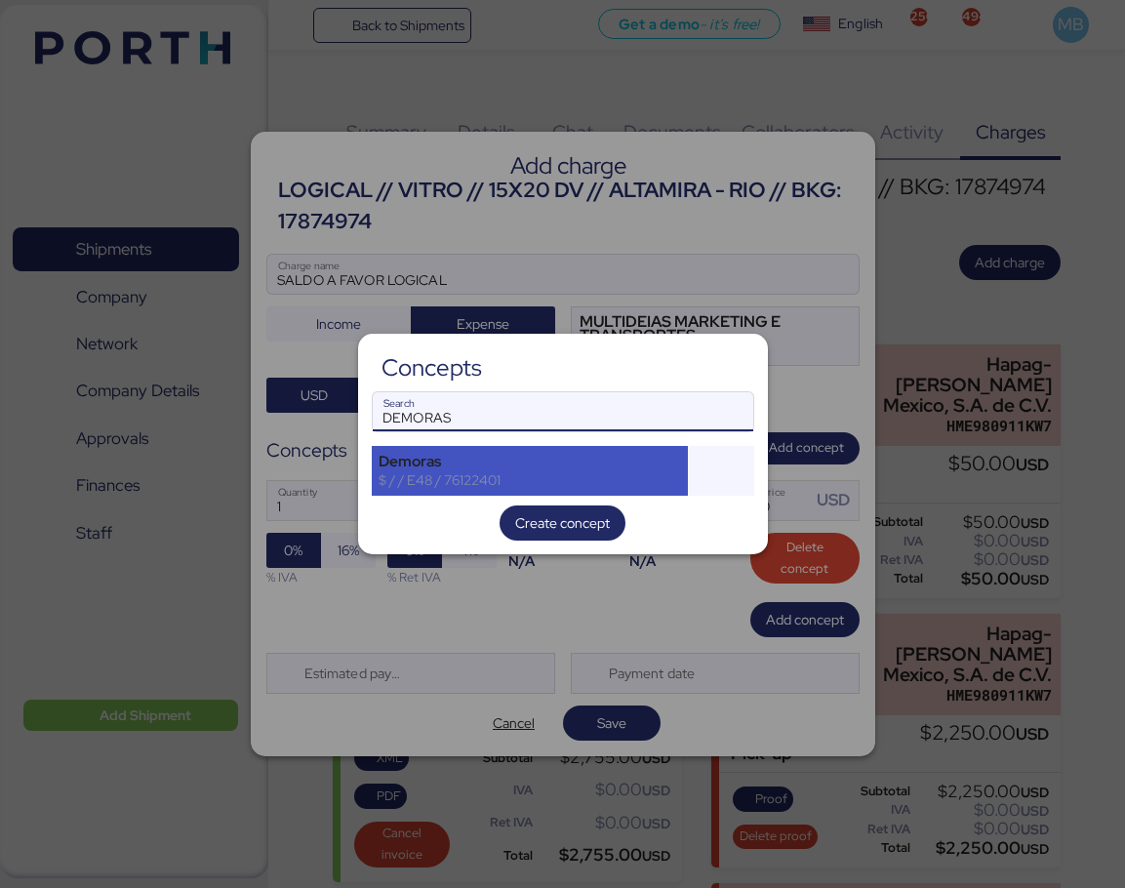
type input "DEMORAS"
click at [526, 471] on div "$ / / E48 / 76122401" at bounding box center [530, 480] width 303 height 18
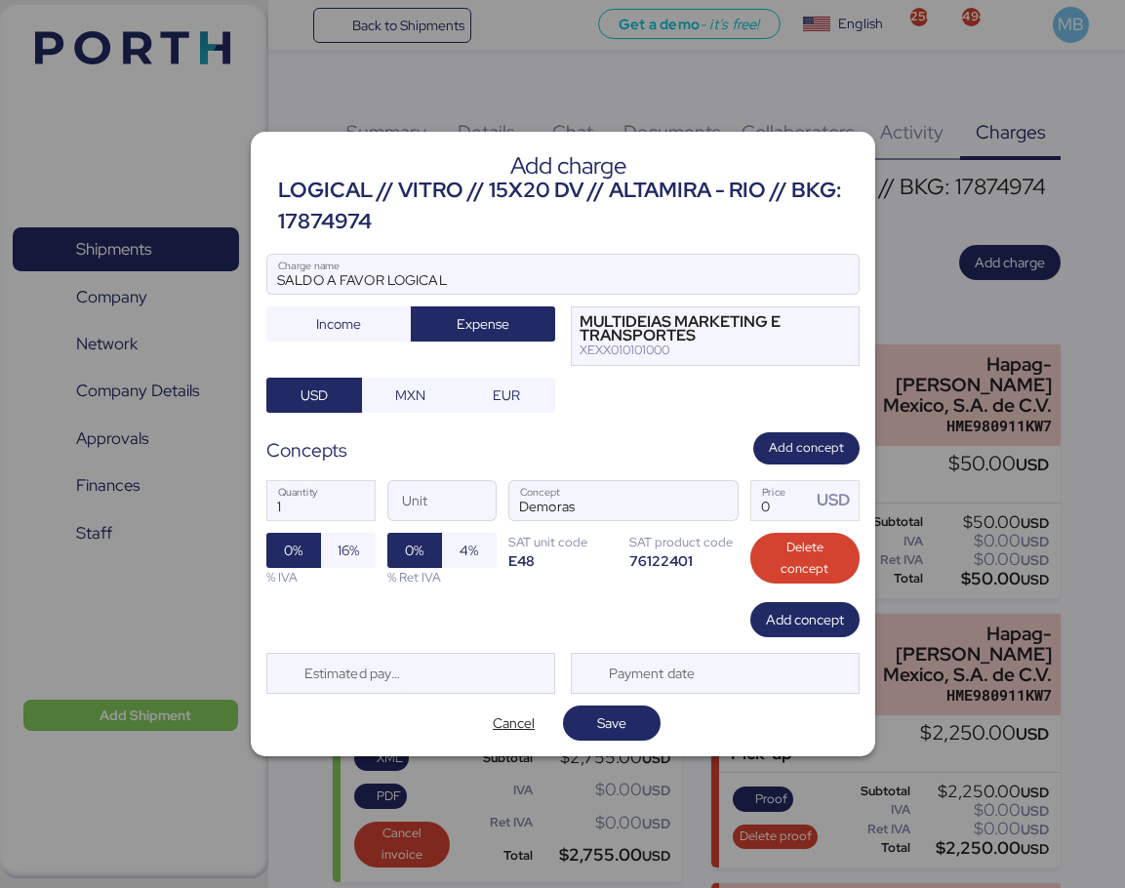
click at [750, 502] on label "0 Price USD" at bounding box center [804, 500] width 109 height 41
click at [751, 502] on input "0" at bounding box center [781, 500] width 60 height 39
type input "2760"
click at [630, 721] on span "Save" at bounding box center [612, 722] width 66 height 27
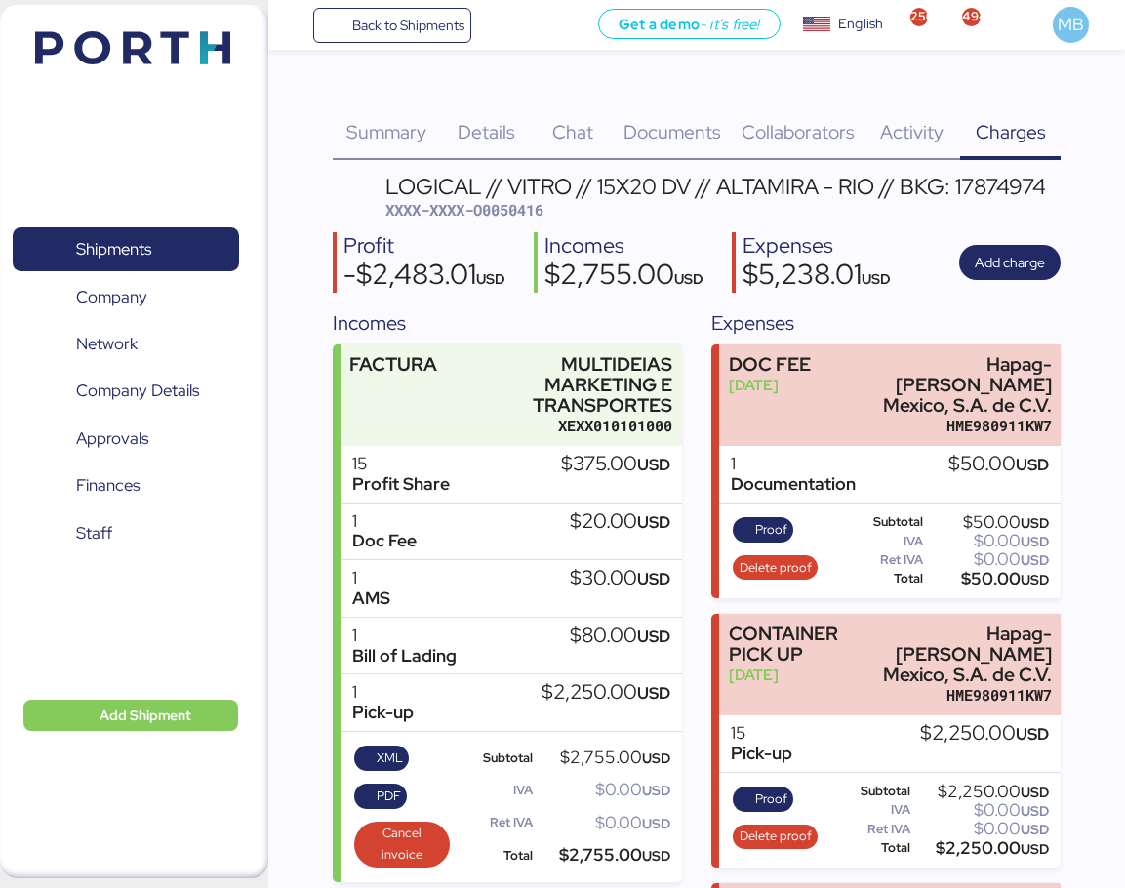
click at [537, 213] on span "XXXX-XXXX-O0050416" at bounding box center [464, 210] width 158 height 20
copy span "O0050416"
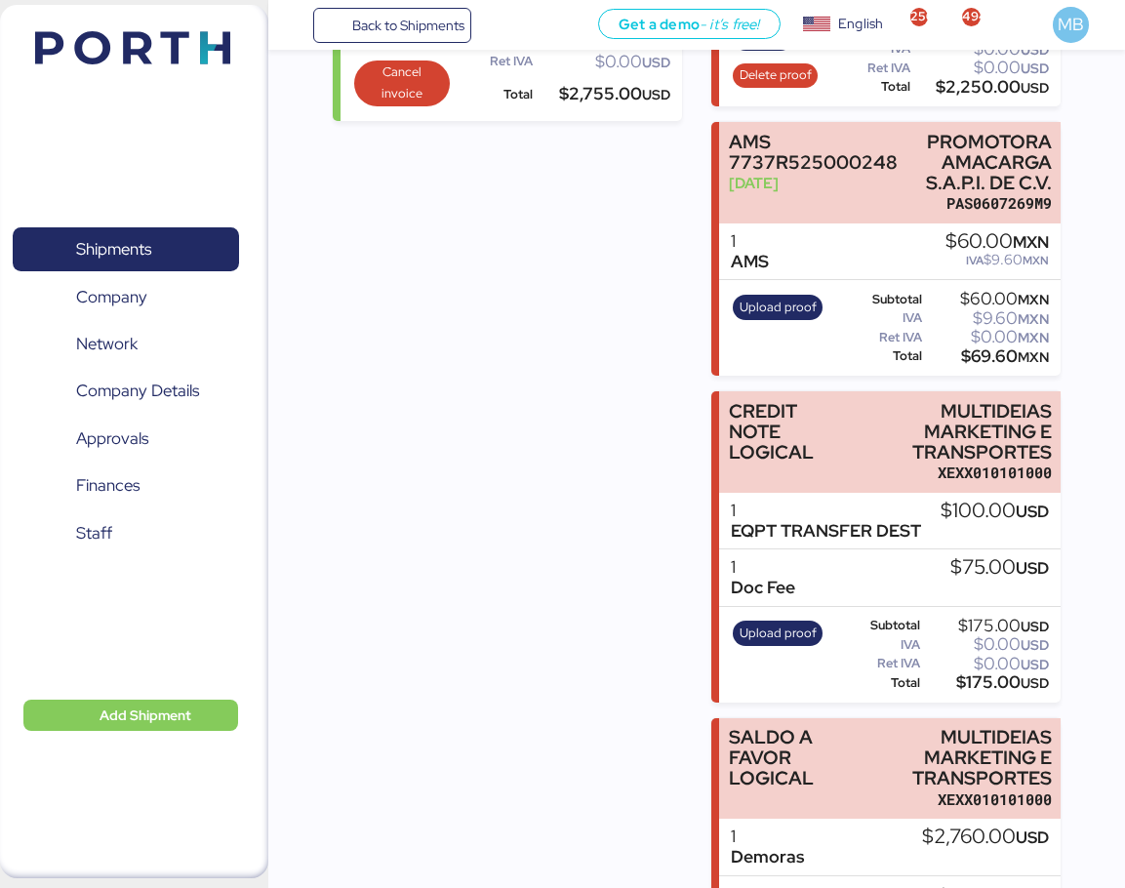
scroll to position [819, 0]
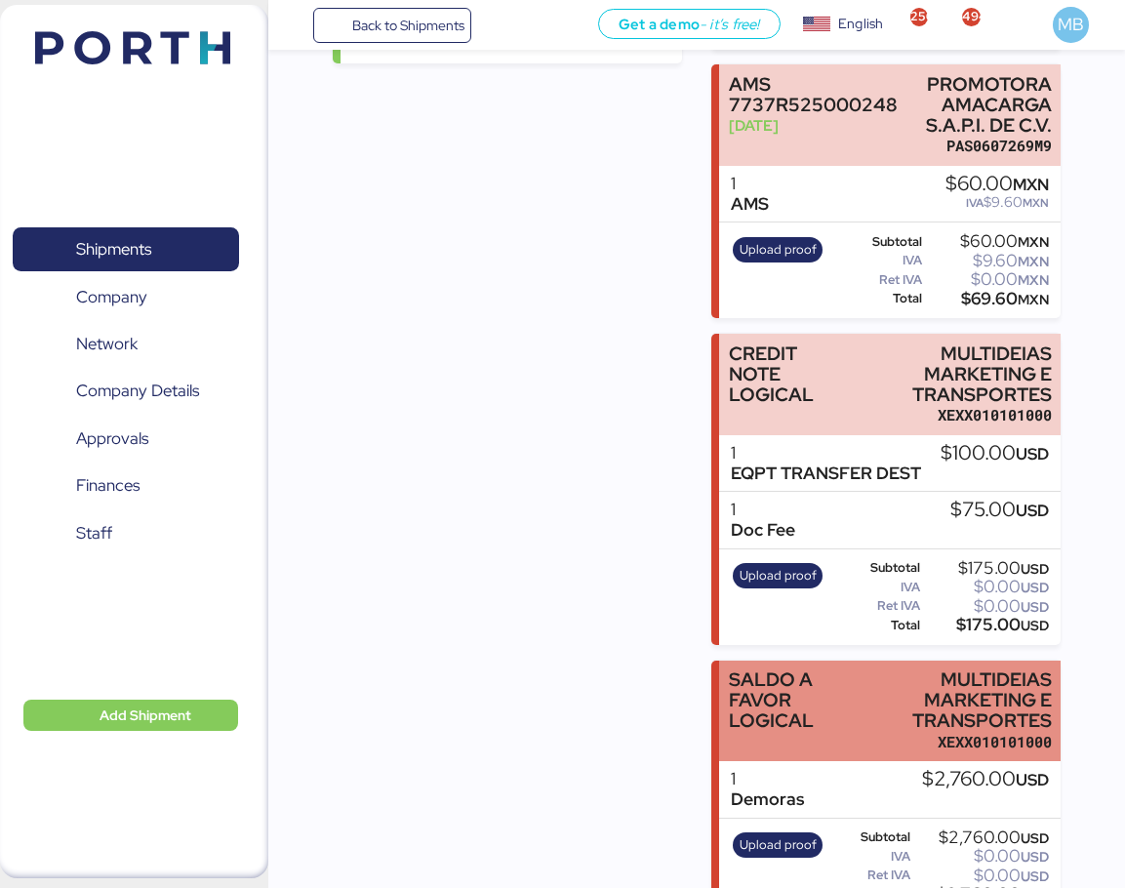
click at [808, 676] on div "SALDO A FAVOR LOGICAL" at bounding box center [789, 699] width 120 height 61
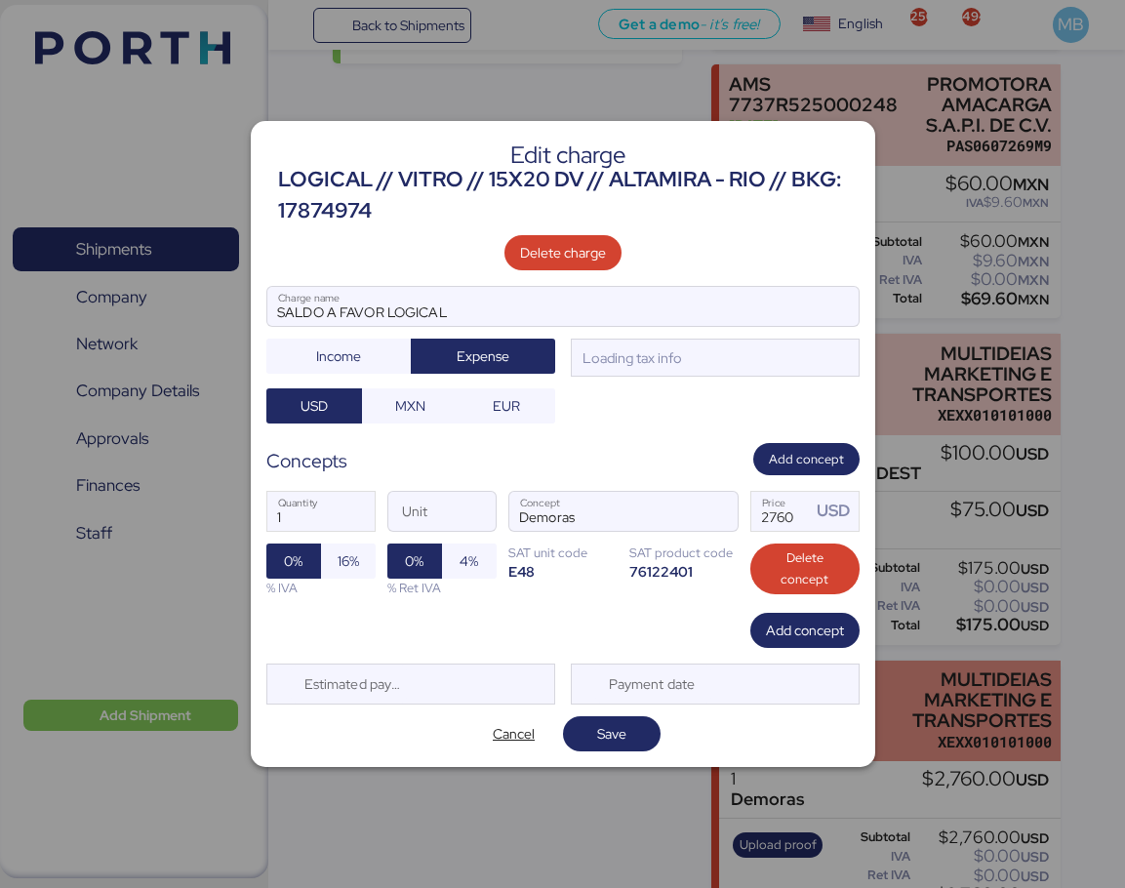
scroll to position [0, 0]
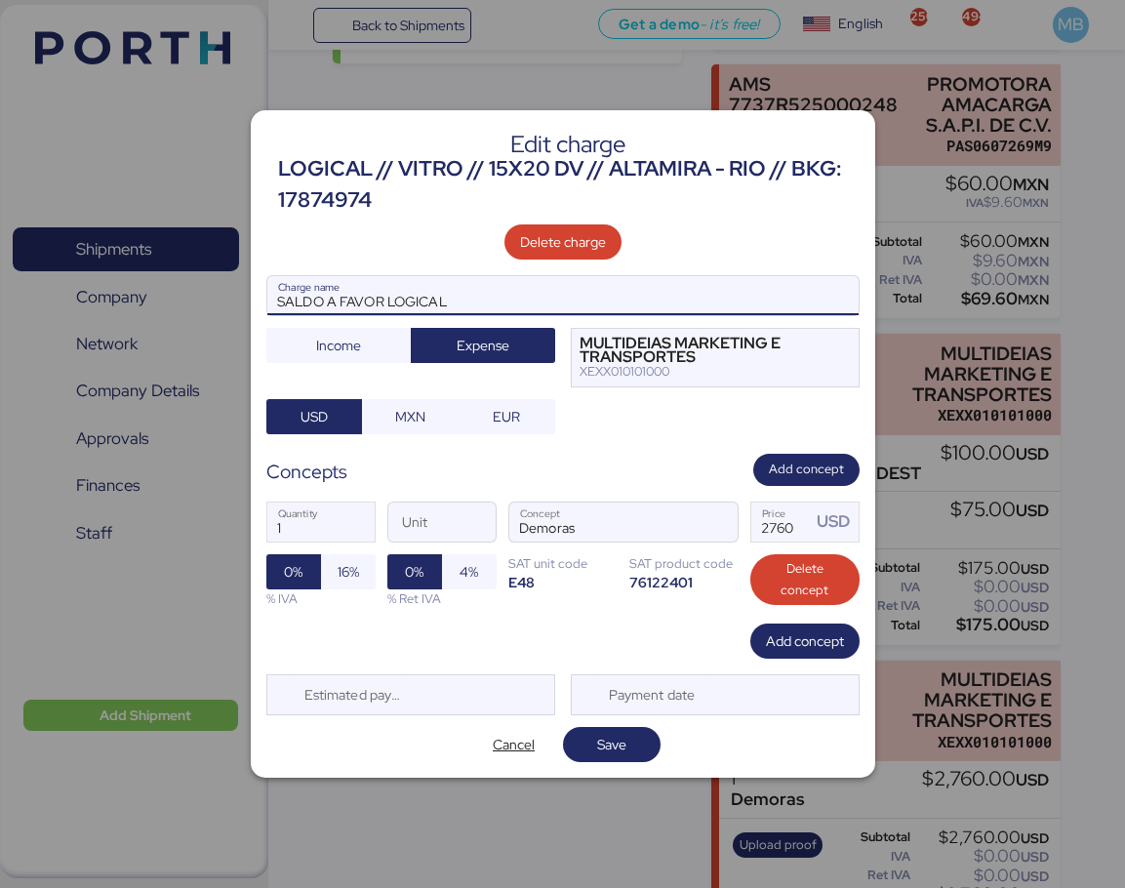
drag, startPoint x: 488, startPoint y: 305, endPoint x: 261, endPoint y: 292, distance: 226.8
click at [261, 292] on div "Edit charge LOGICAL // VITRO // 15X20 DV // ALTAMIRA - RIO // BKG: 17874974 Del…" at bounding box center [563, 443] width 624 height 667
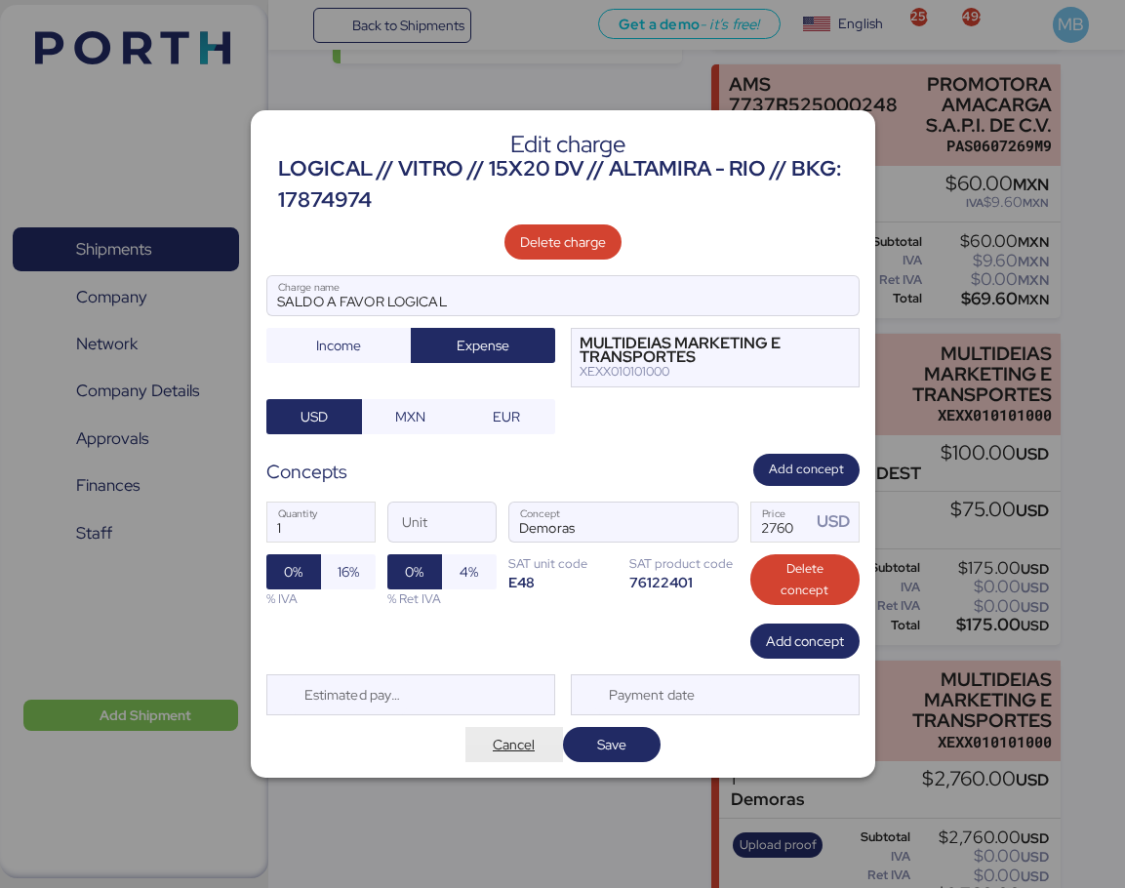
click at [516, 740] on span "Cancel" at bounding box center [514, 744] width 42 height 23
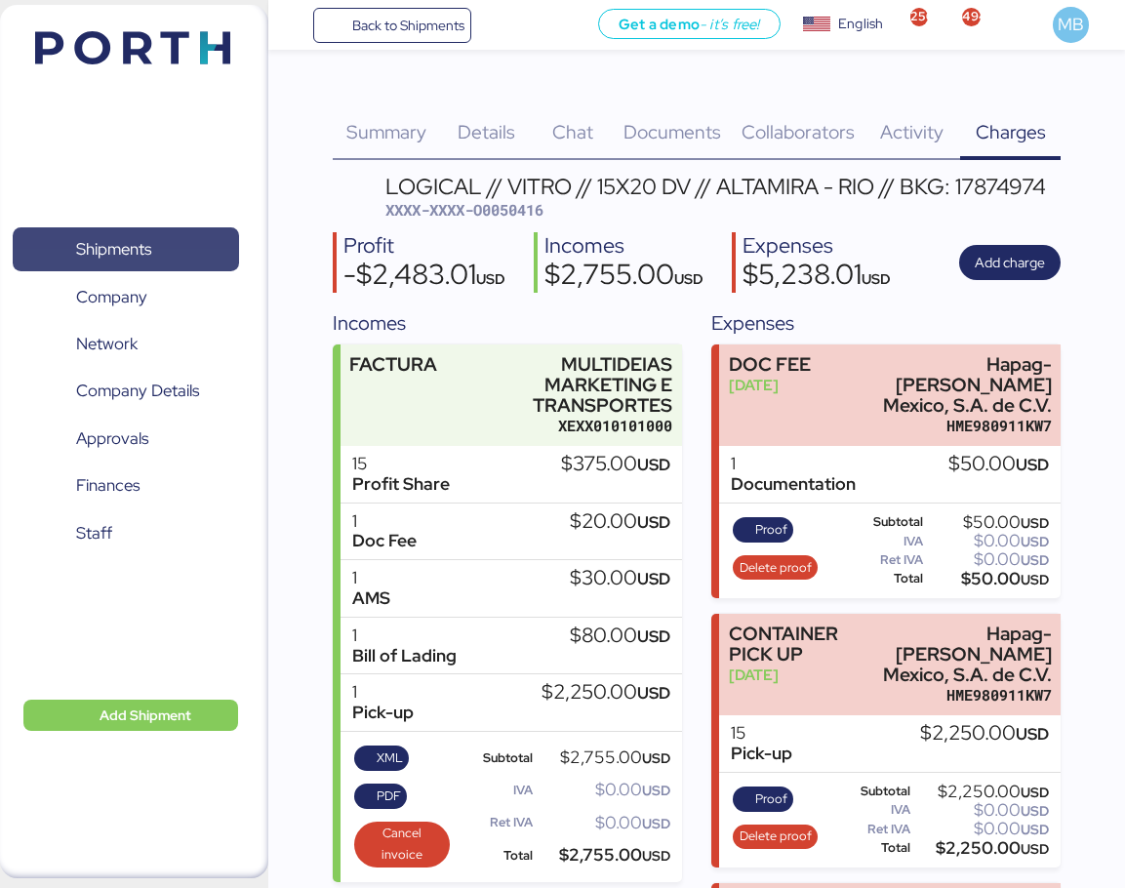
click at [178, 239] on span "Shipments" at bounding box center [125, 249] width 210 height 28
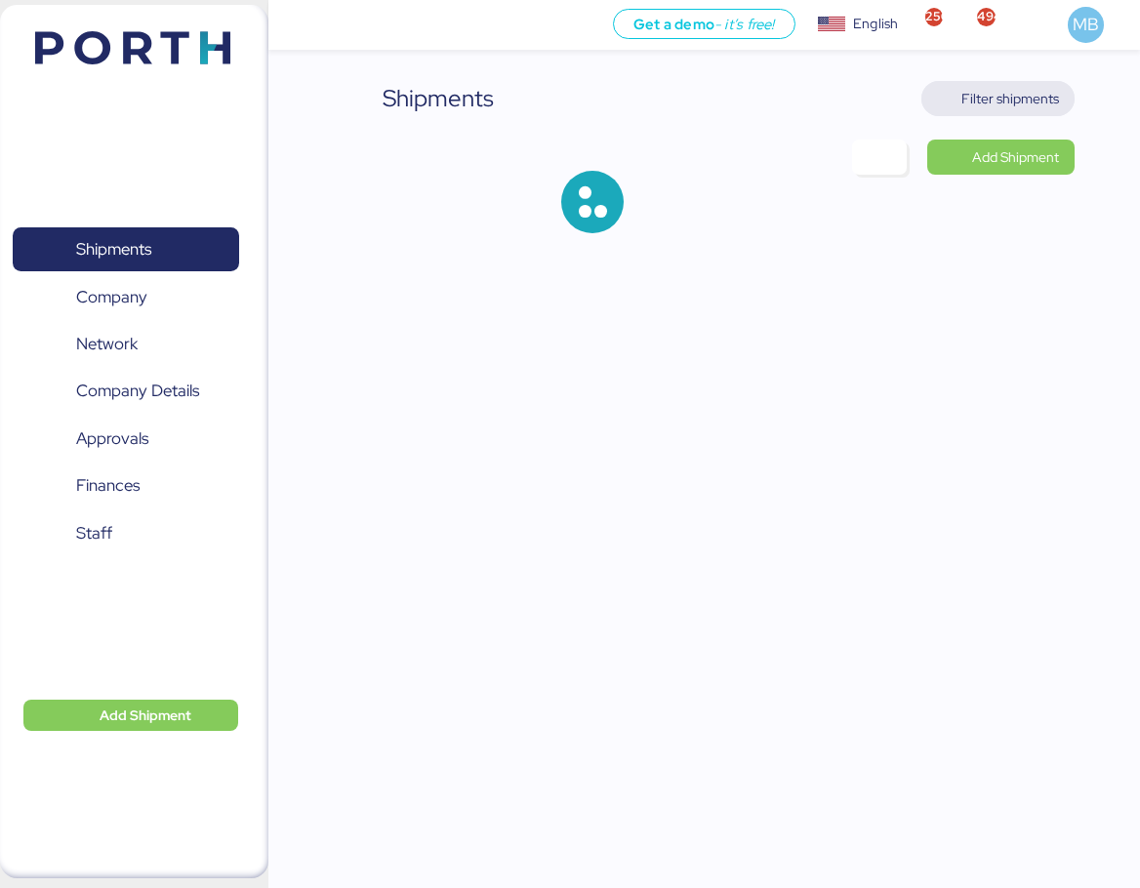
click at [1031, 94] on span "Filter shipments" at bounding box center [1010, 98] width 98 height 23
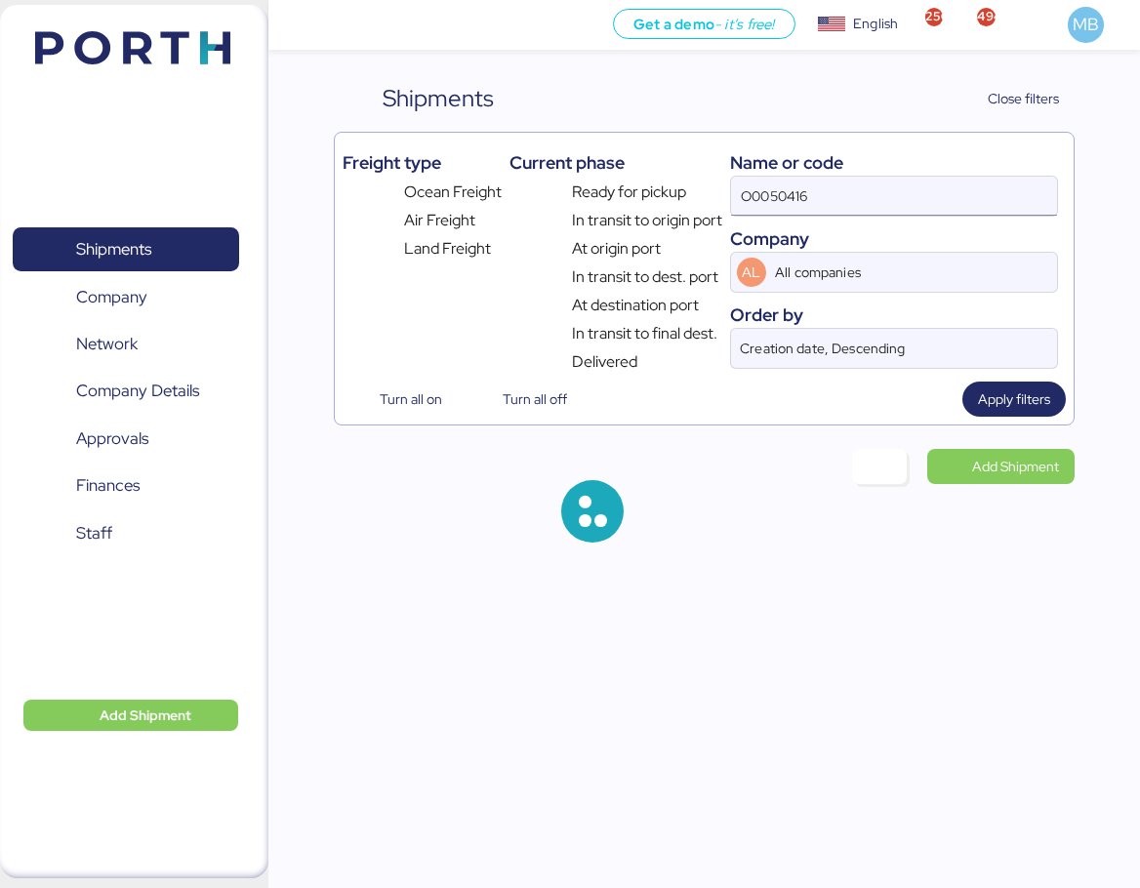
click at [863, 201] on input "O0050416" at bounding box center [894, 196] width 326 height 39
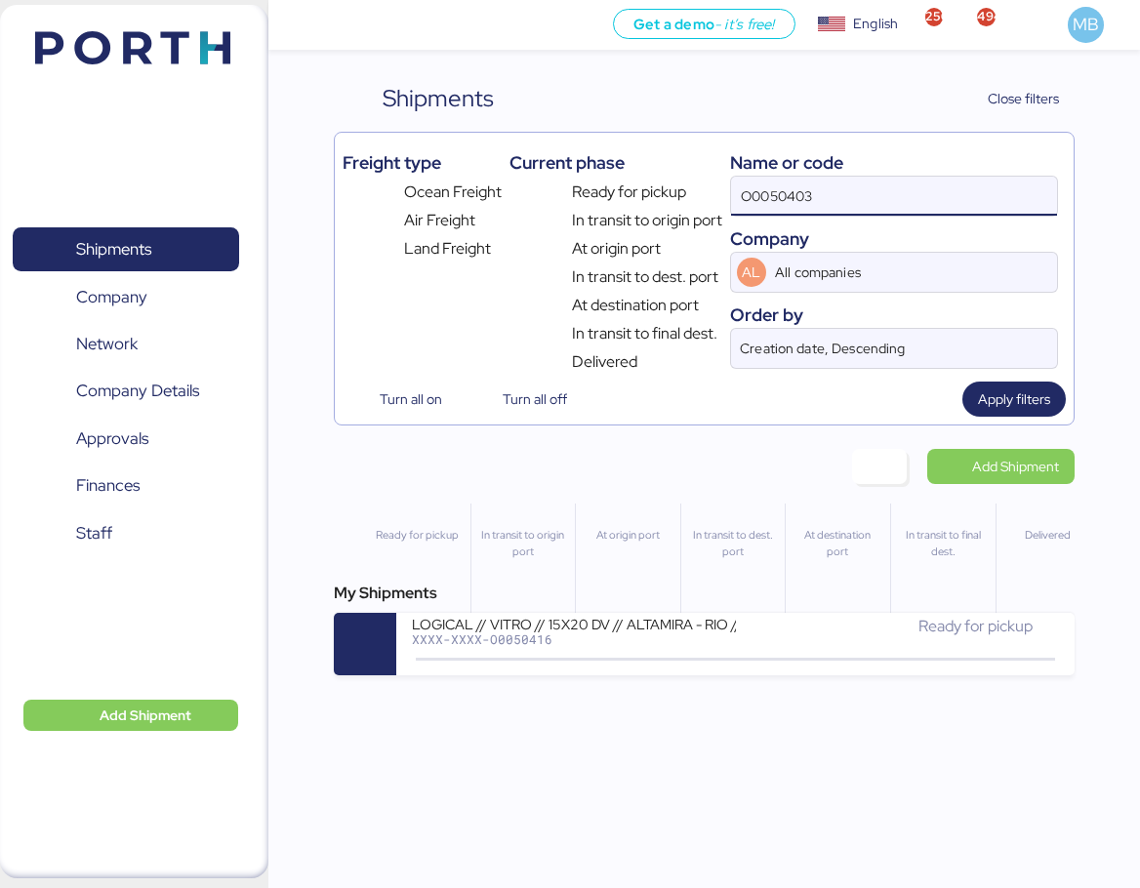
type input "O0050403"
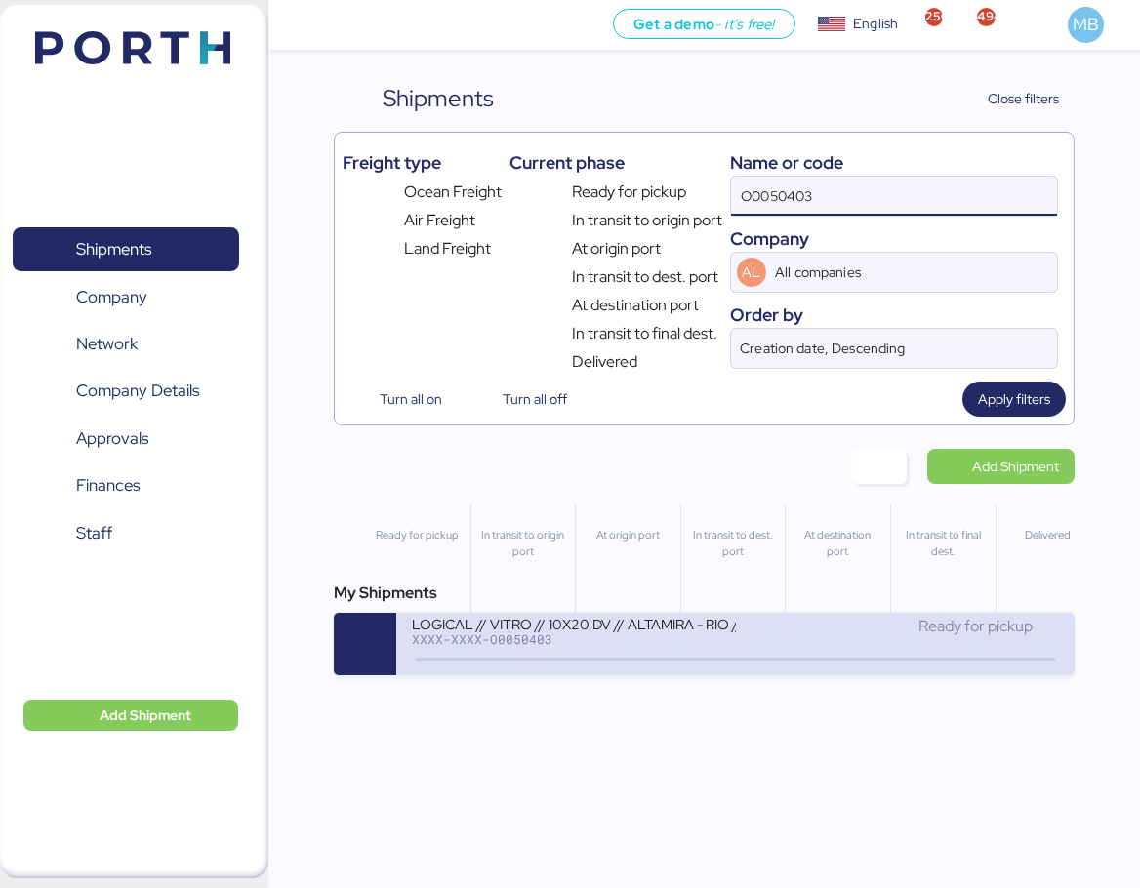
click at [749, 634] on div "Ready for pickup" at bounding box center [898, 626] width 324 height 23
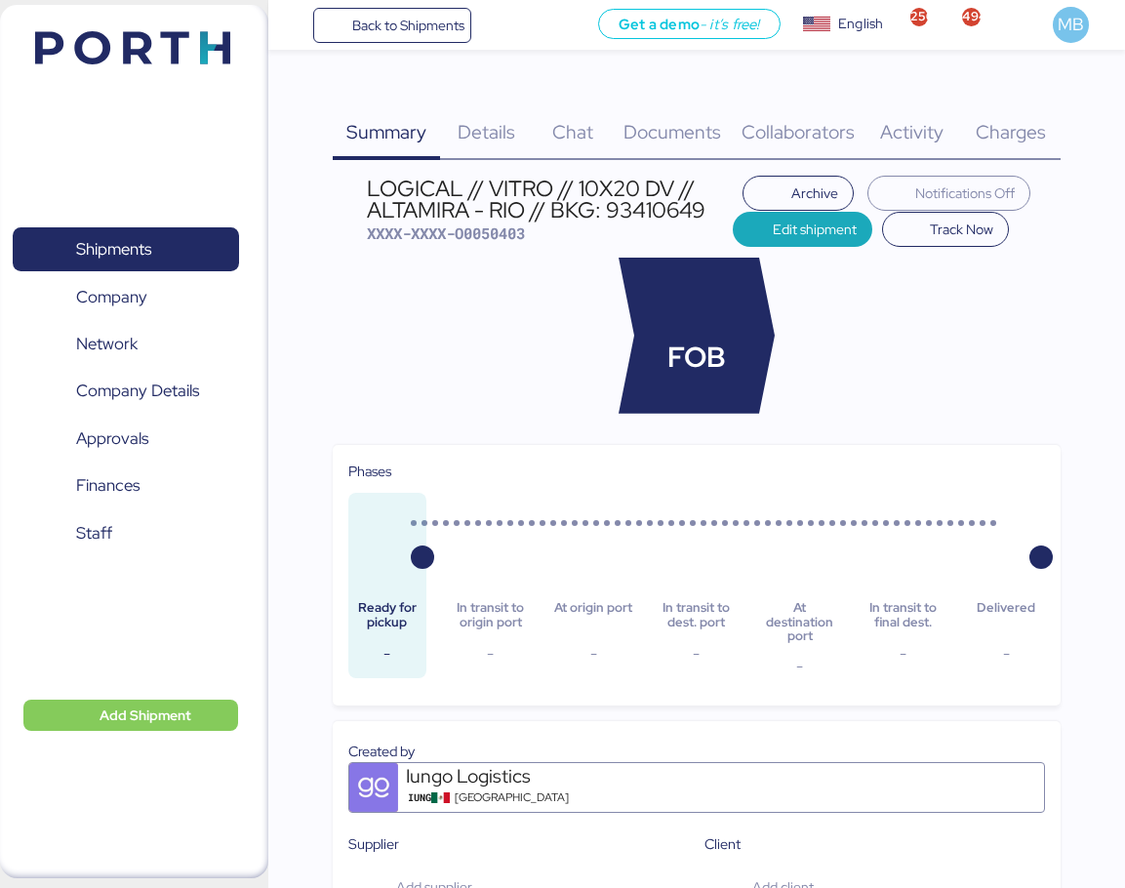
click at [1032, 132] on span "Charges" at bounding box center [1011, 131] width 70 height 25
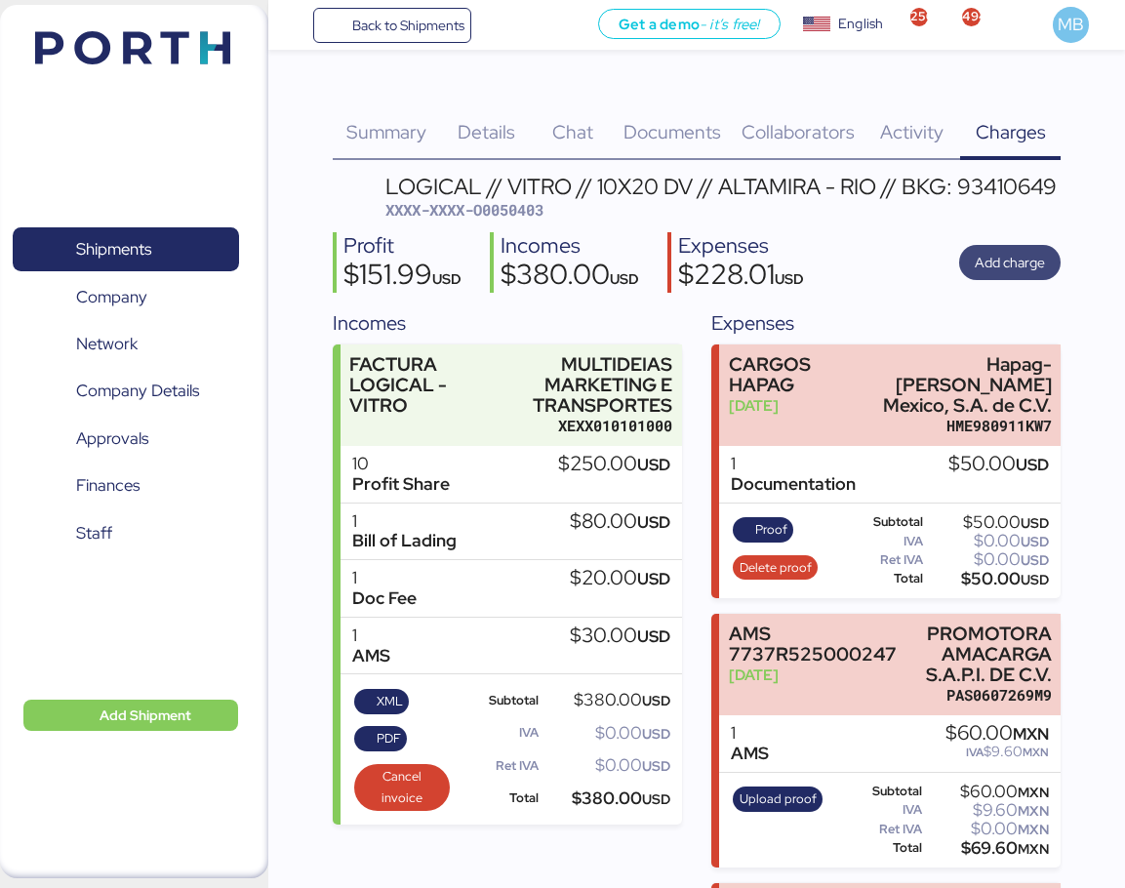
click at [1026, 255] on span "Add charge" at bounding box center [1010, 262] width 70 height 23
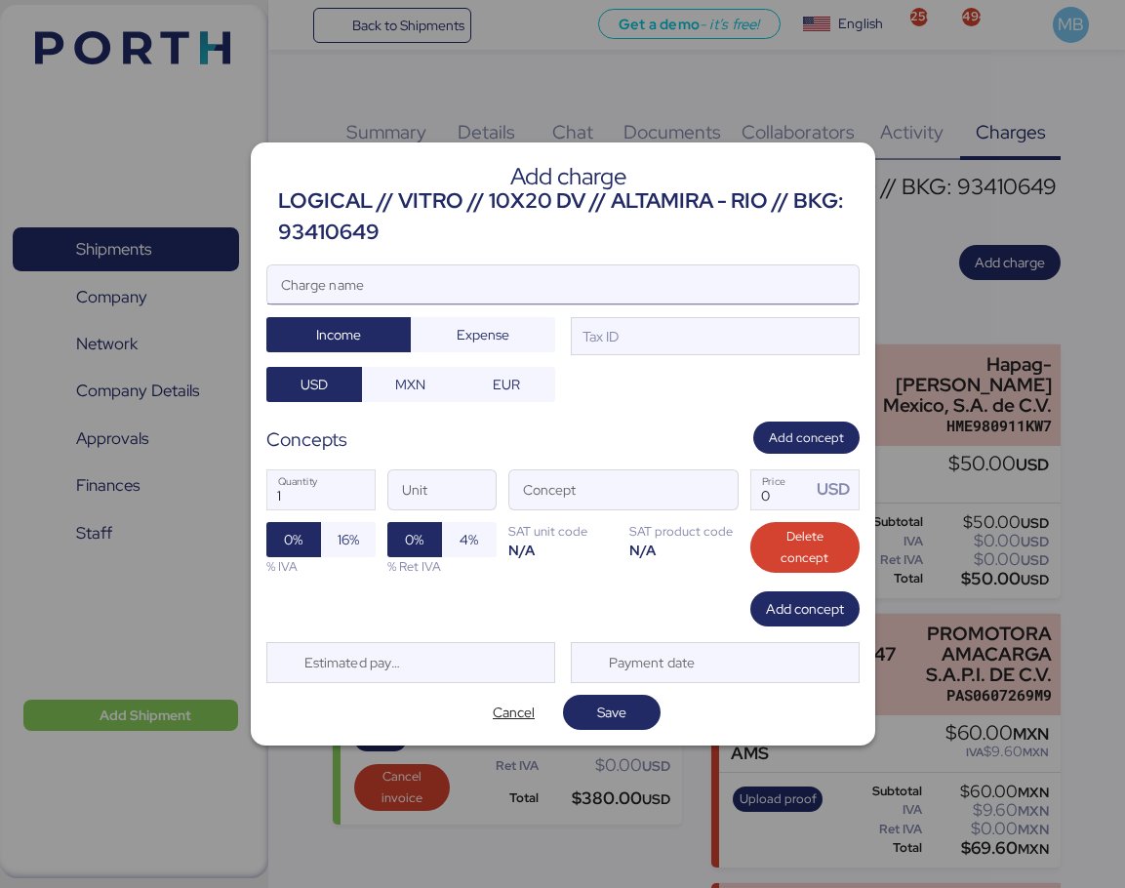
click at [561, 274] on input "Charge name" at bounding box center [562, 284] width 591 height 39
paste input "SALDO A FAVOR LOGICAL"
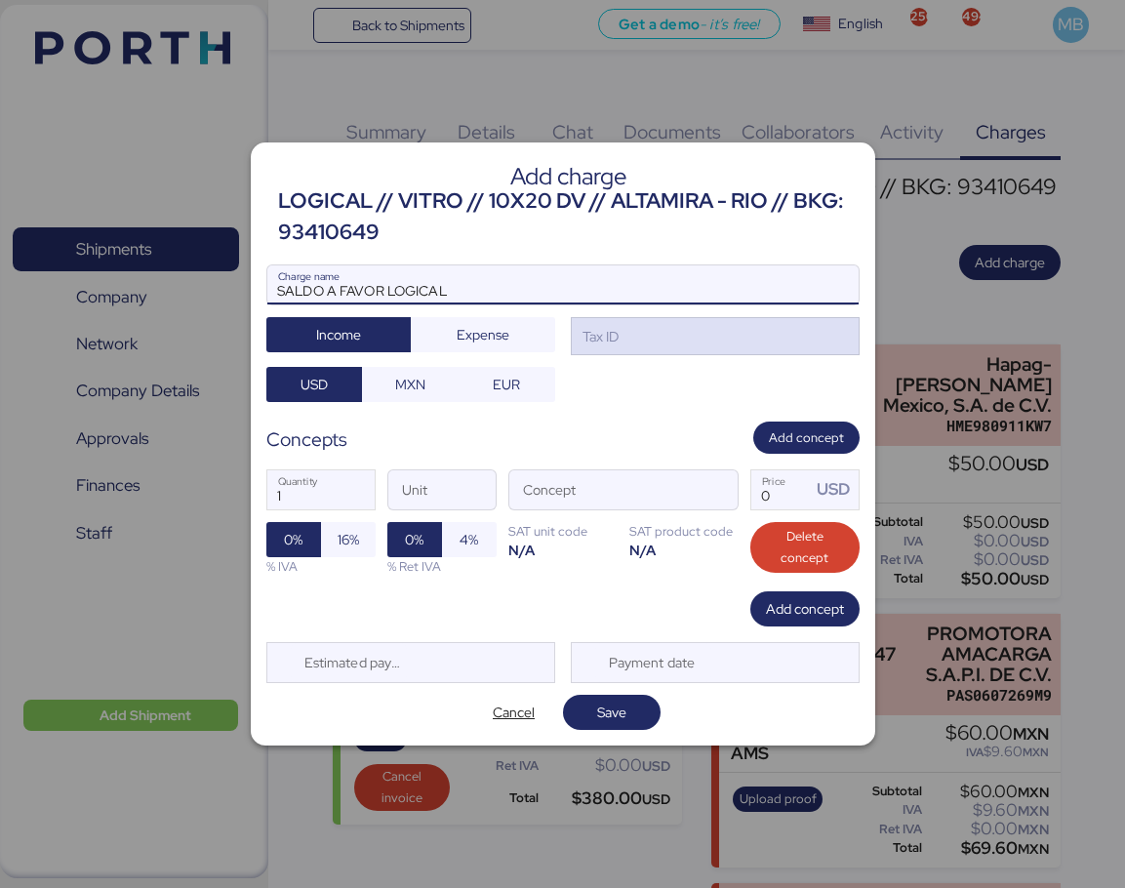
type input "SALDO A FAVOR LOGICAL"
click at [713, 339] on div "Tax ID" at bounding box center [715, 336] width 289 height 39
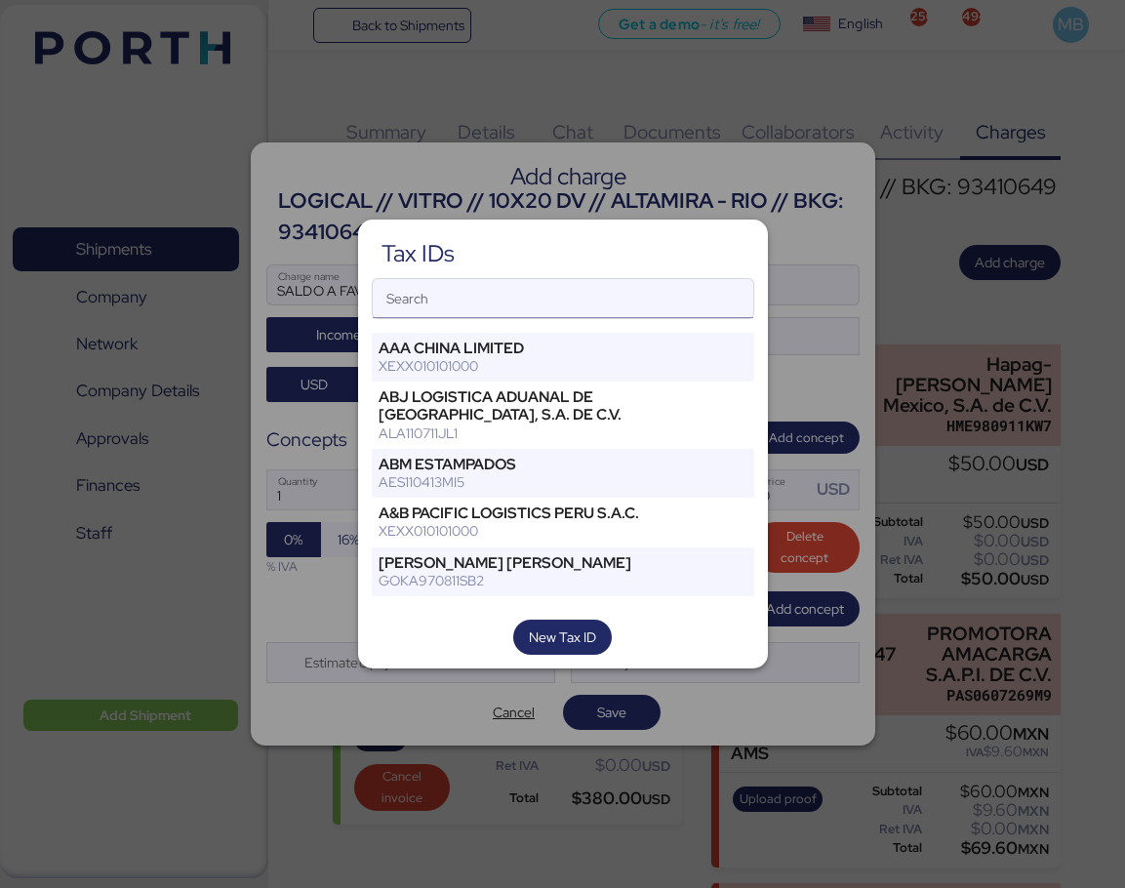
click at [568, 309] on input "Search" at bounding box center [563, 298] width 381 height 39
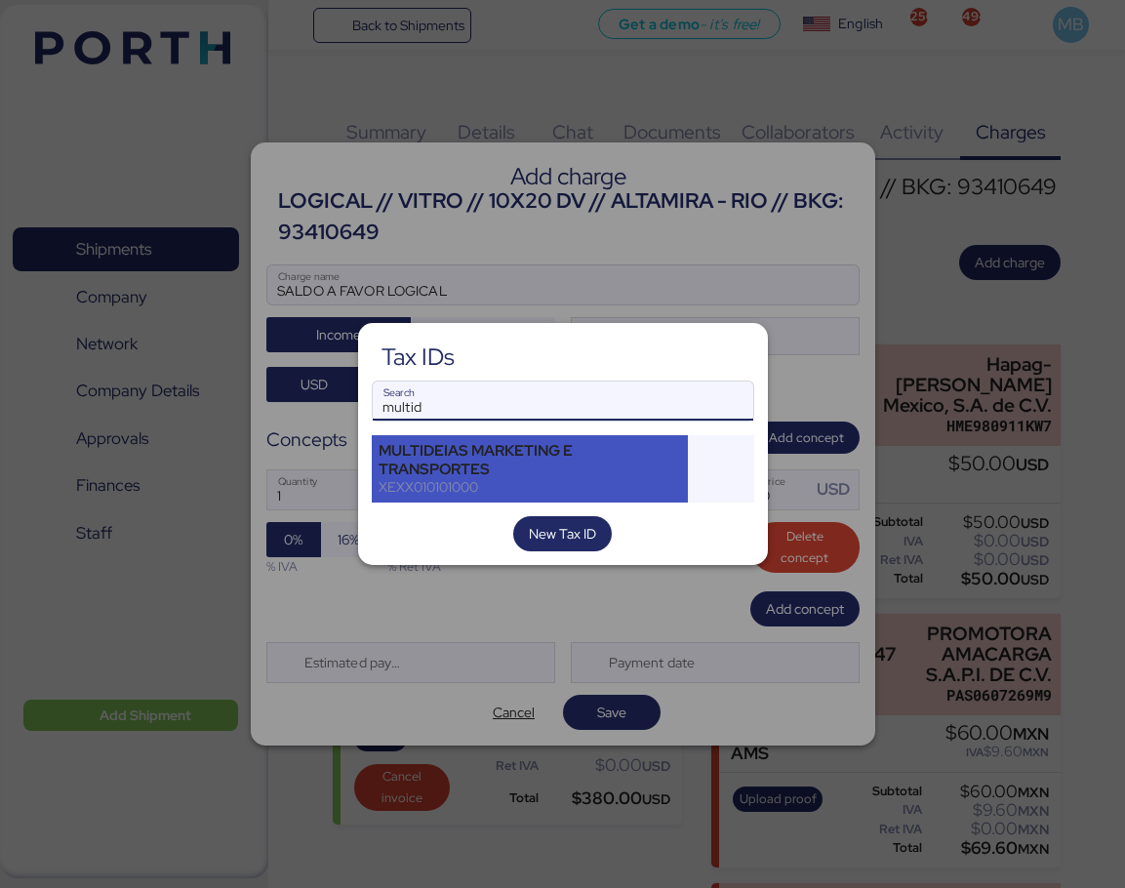
type input "multid"
click at [595, 451] on div "MULTIDEIAS MARKETING E TRANSPORTES" at bounding box center [530, 459] width 303 height 35
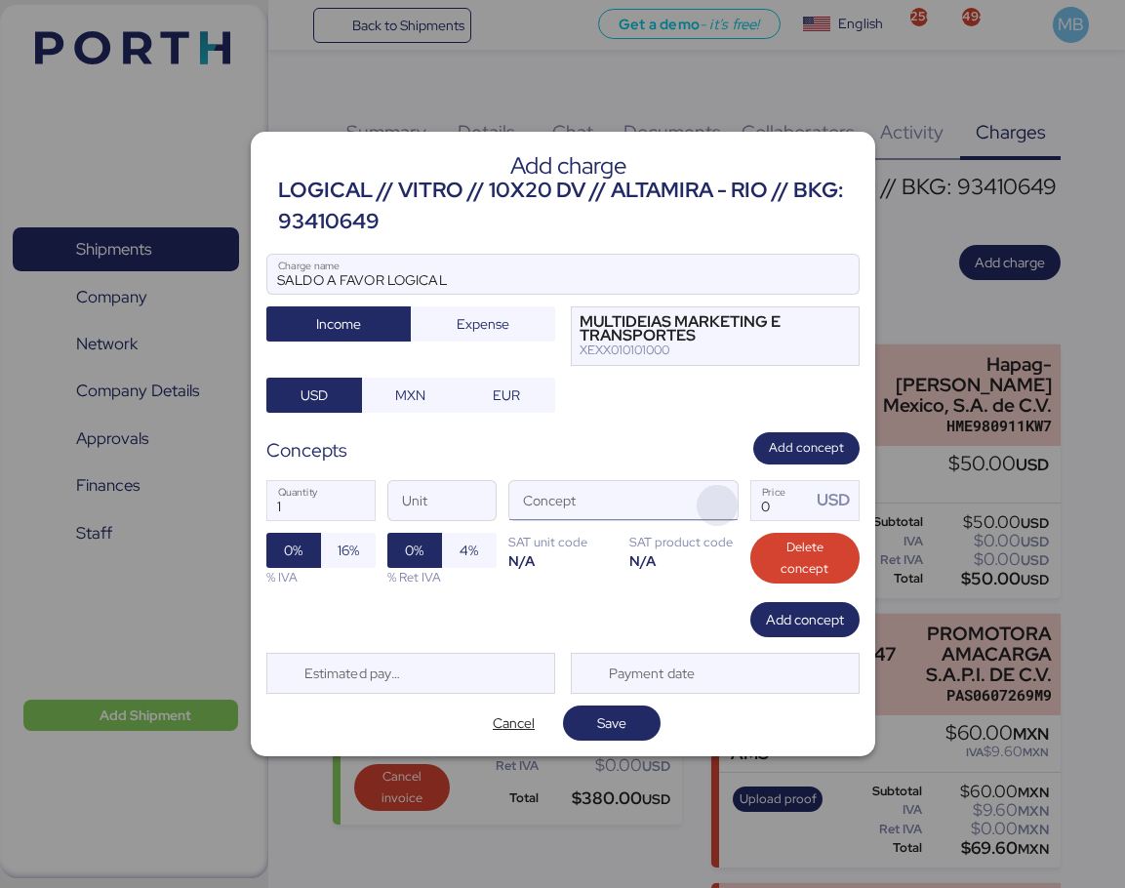
click at [707, 505] on span "button" at bounding box center [717, 505] width 41 height 41
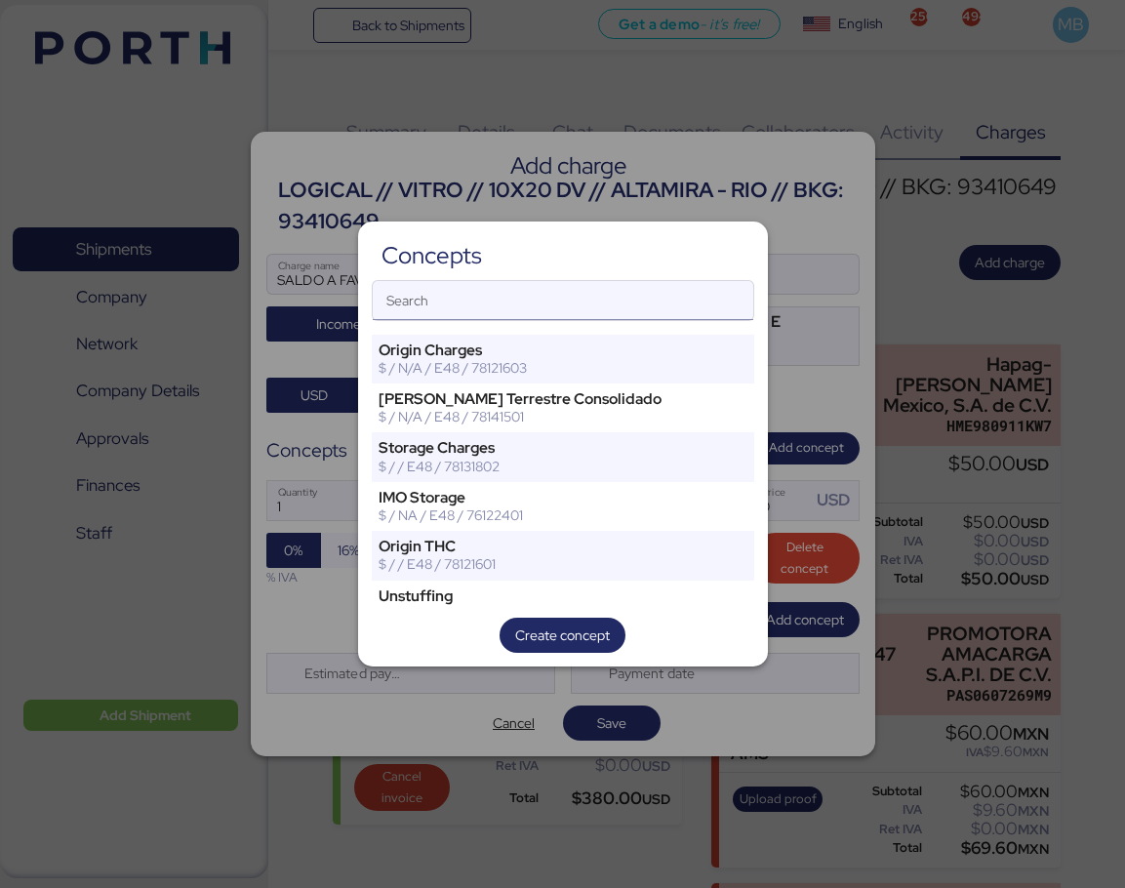
click at [474, 310] on input "Search" at bounding box center [563, 300] width 381 height 39
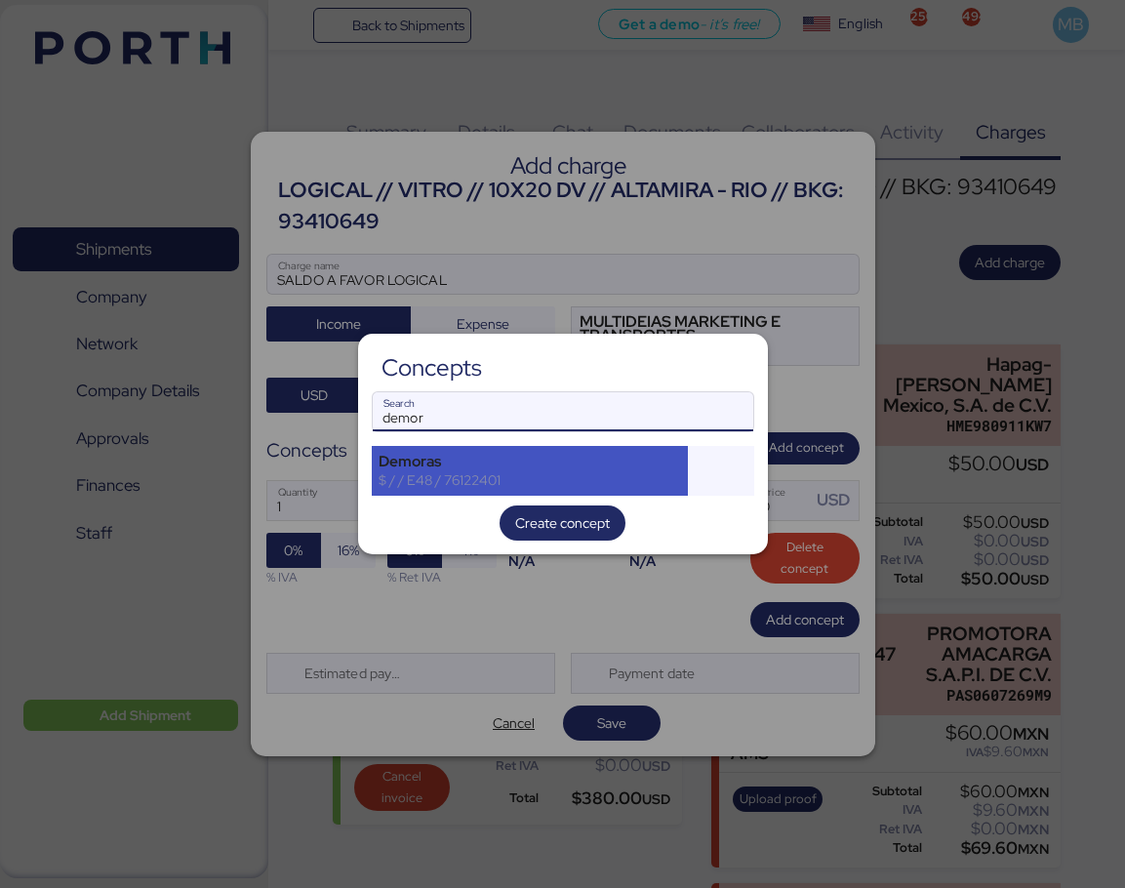
type input "demor"
click at [493, 466] on div "Demoras" at bounding box center [530, 462] width 303 height 18
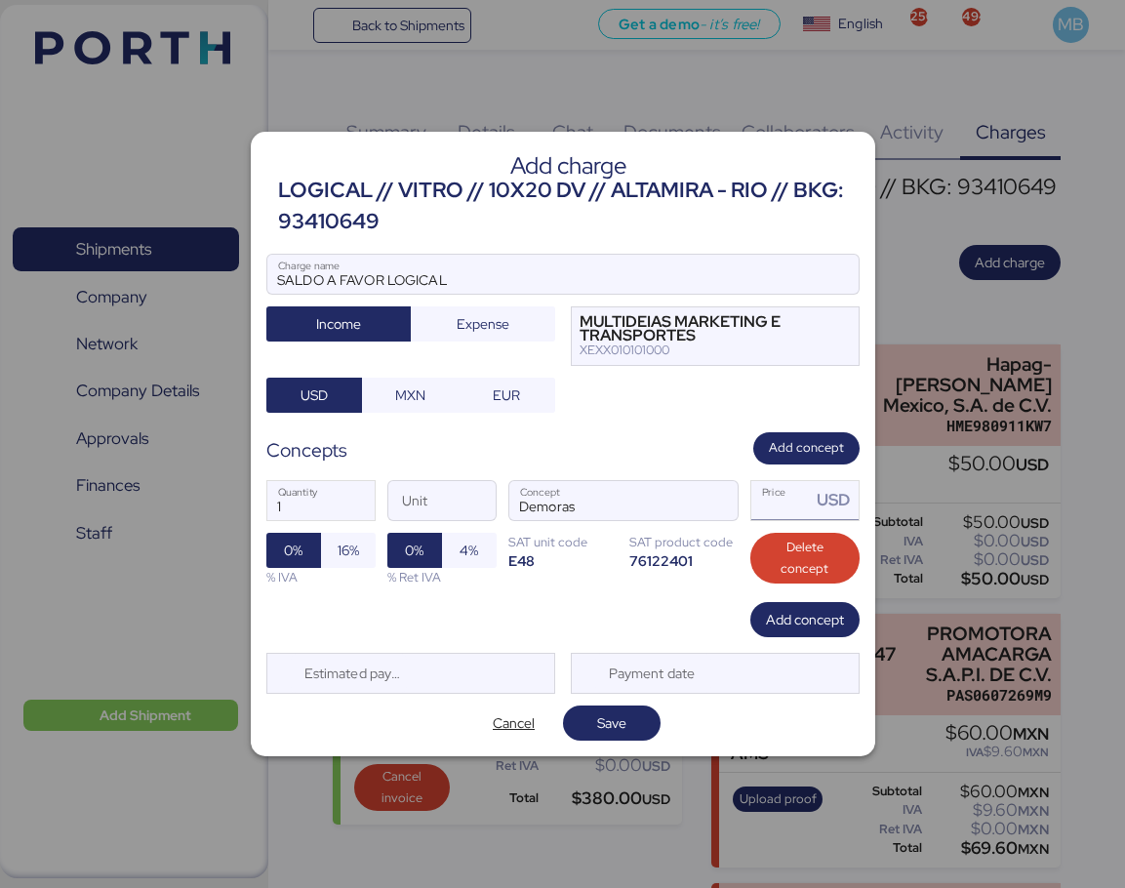
click at [783, 510] on input "Price USD" at bounding box center [781, 500] width 60 height 39
type input "2200"
click at [627, 723] on span "Save" at bounding box center [612, 722] width 66 height 27
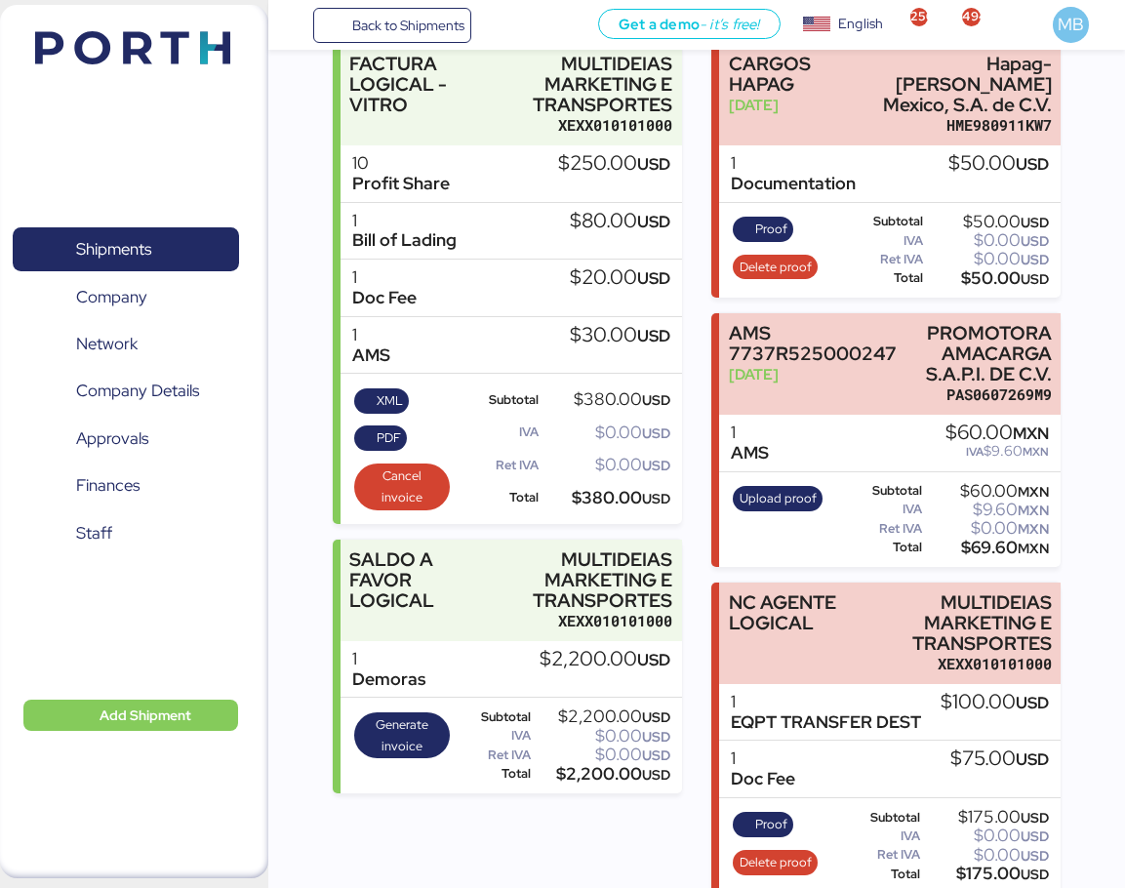
scroll to position [301, 0]
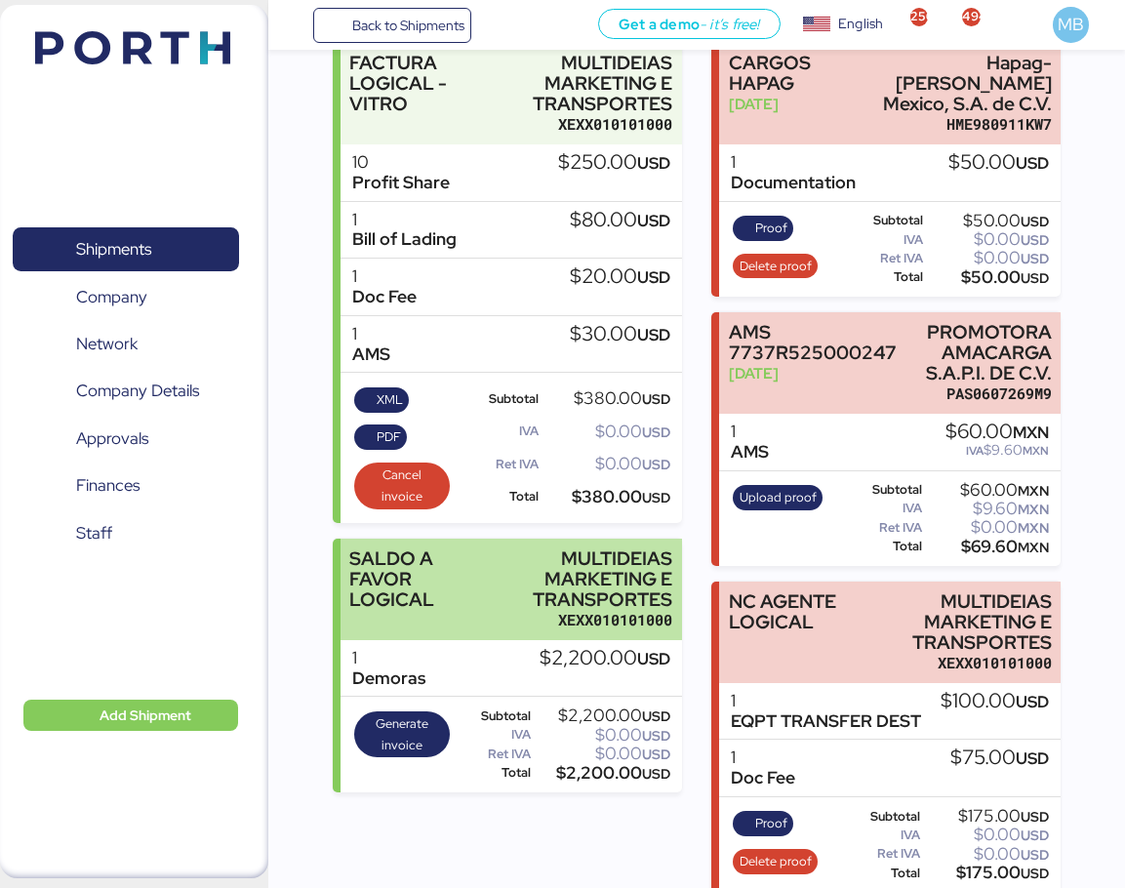
click at [594, 562] on div "MULTIDEIAS MARKETING E TRANSPORTES" at bounding box center [576, 578] width 194 height 61
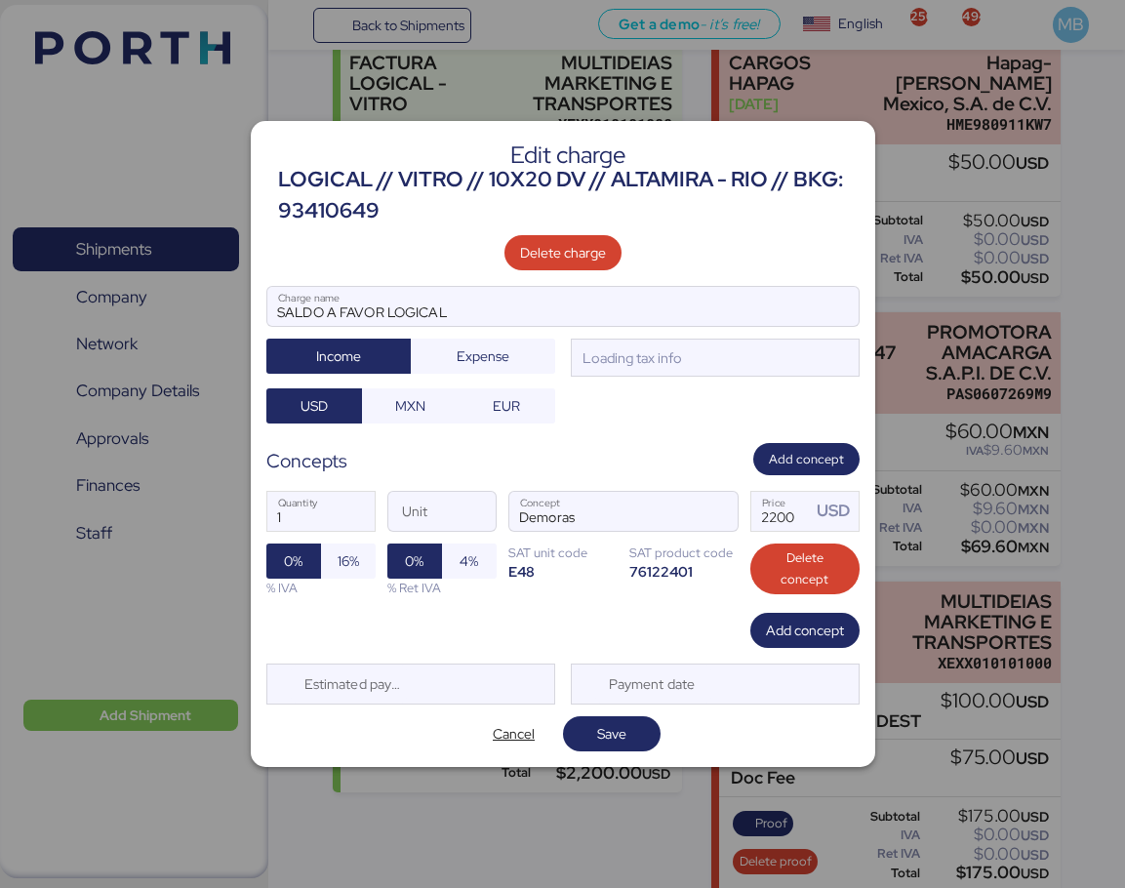
scroll to position [0, 0]
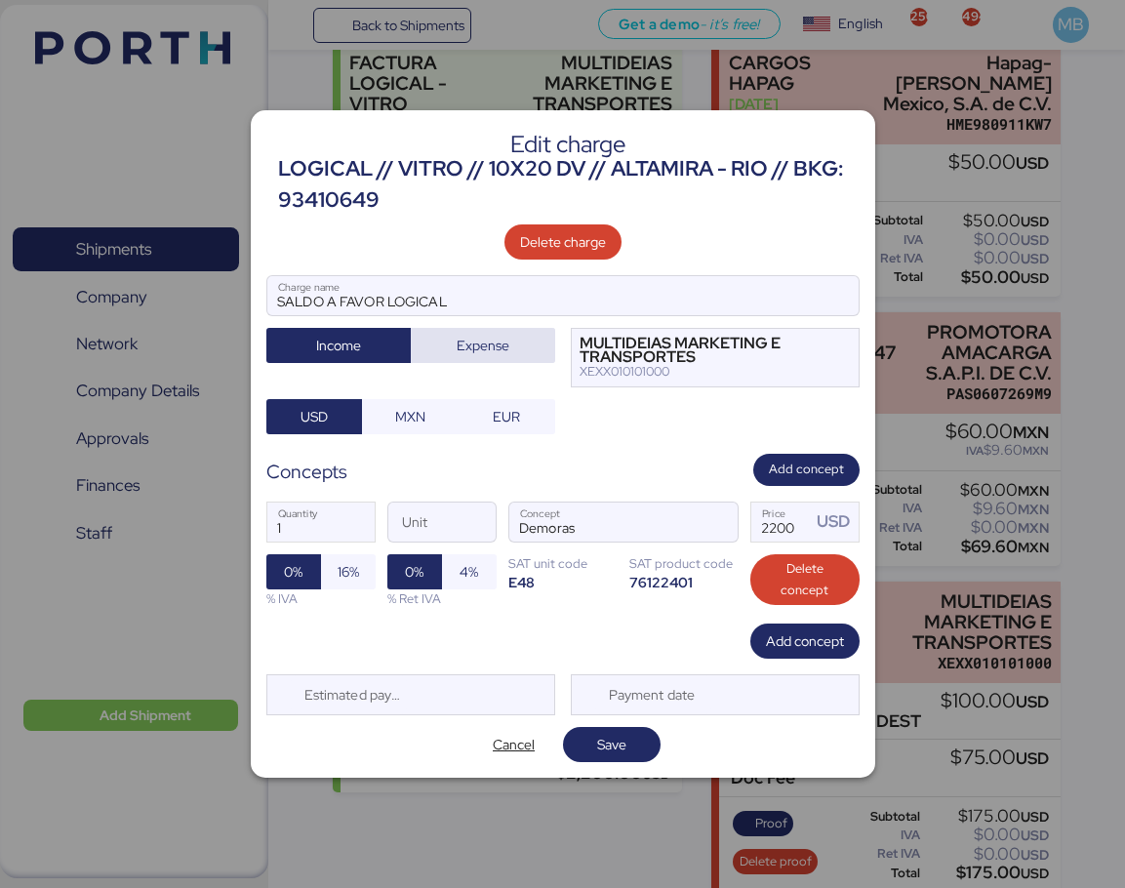
click at [478, 352] on span "Expense" at bounding box center [483, 345] width 53 height 23
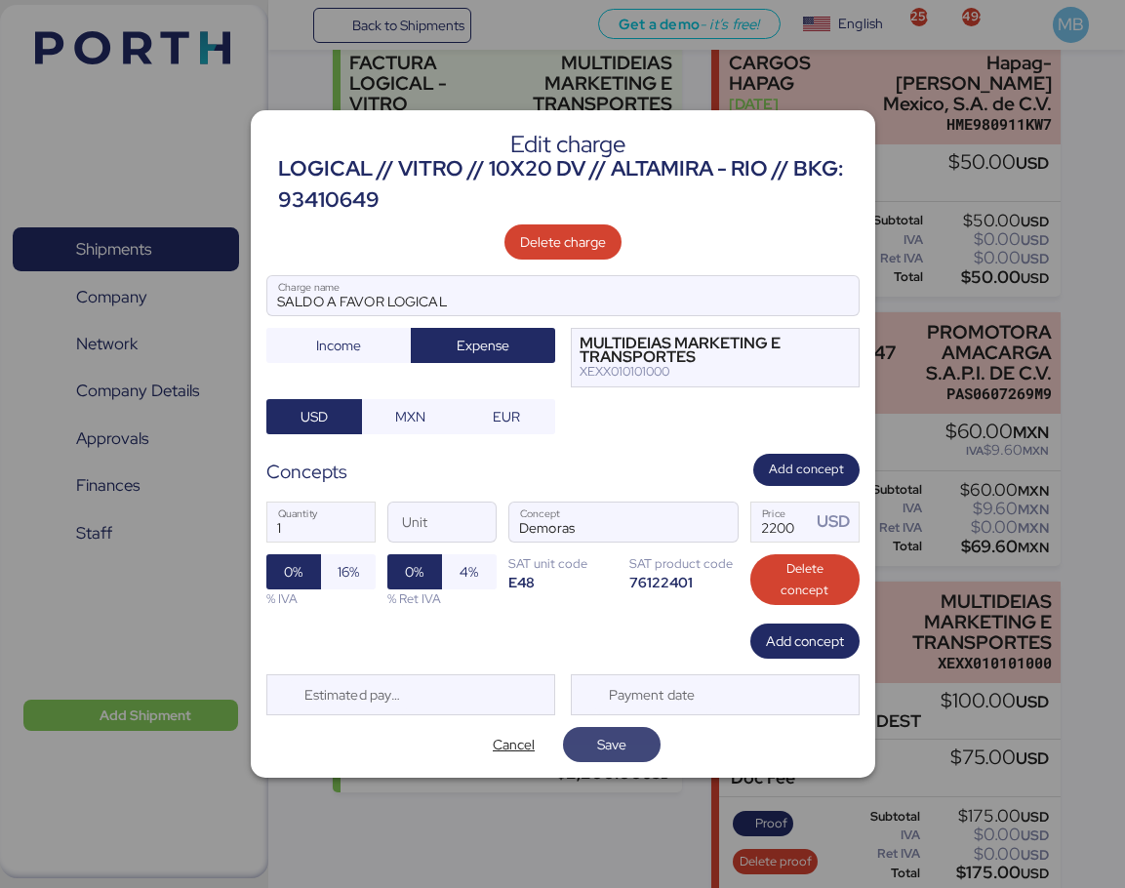
click at [623, 739] on span "Save" at bounding box center [611, 744] width 29 height 23
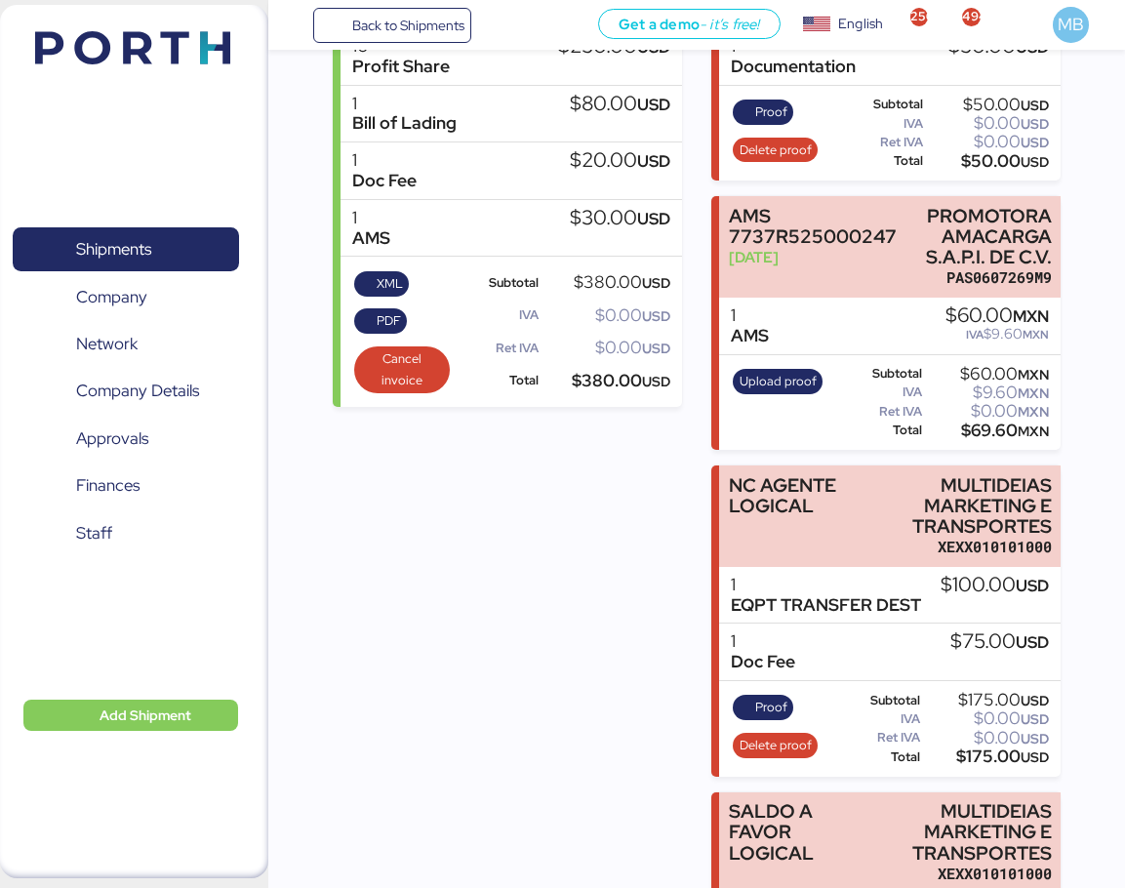
scroll to position [375, 0]
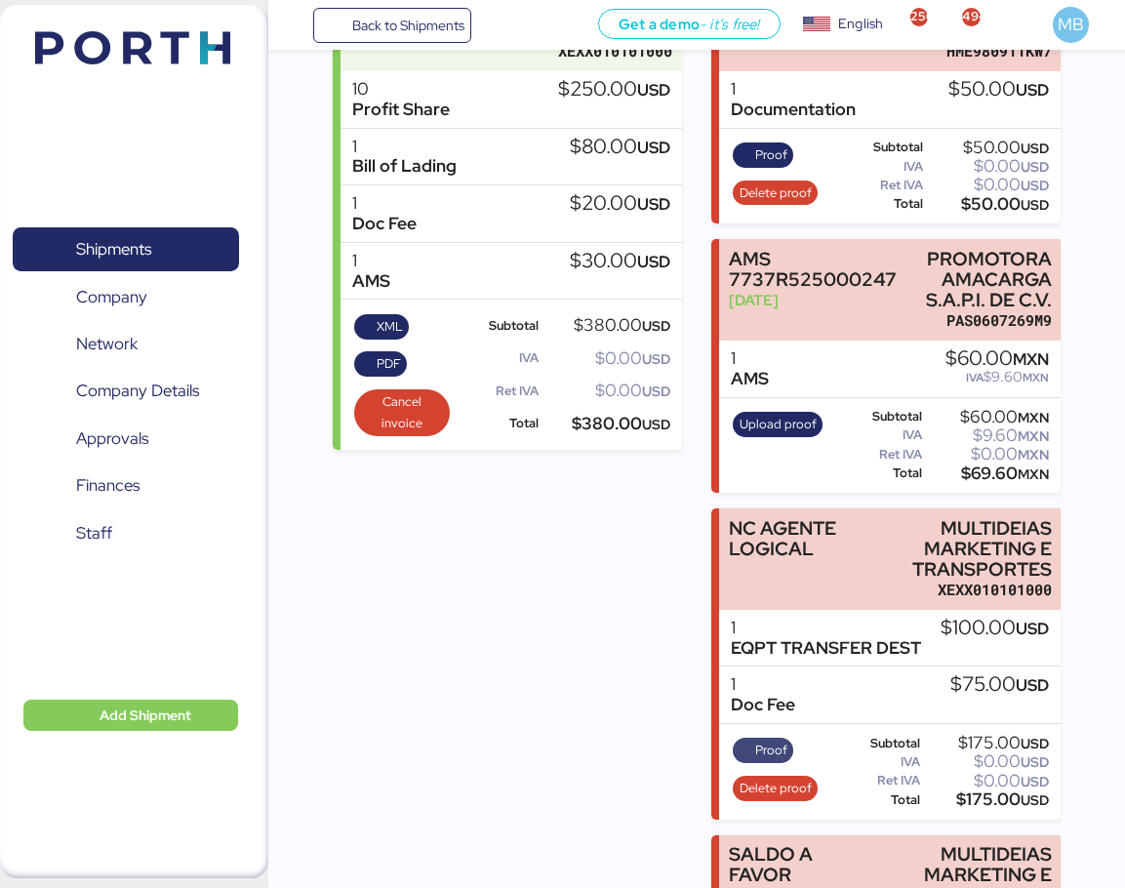
click at [752, 740] on span "Proof" at bounding box center [764, 750] width 48 height 21
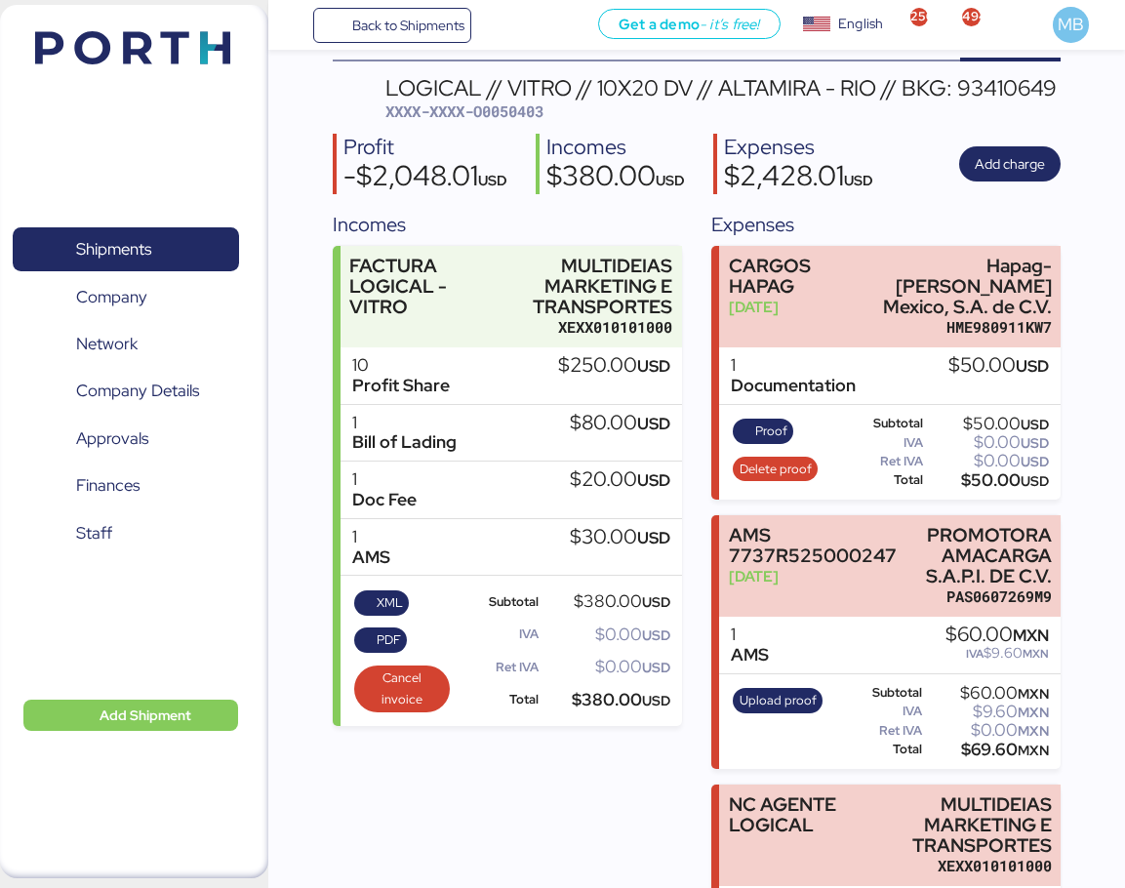
scroll to position [0, 0]
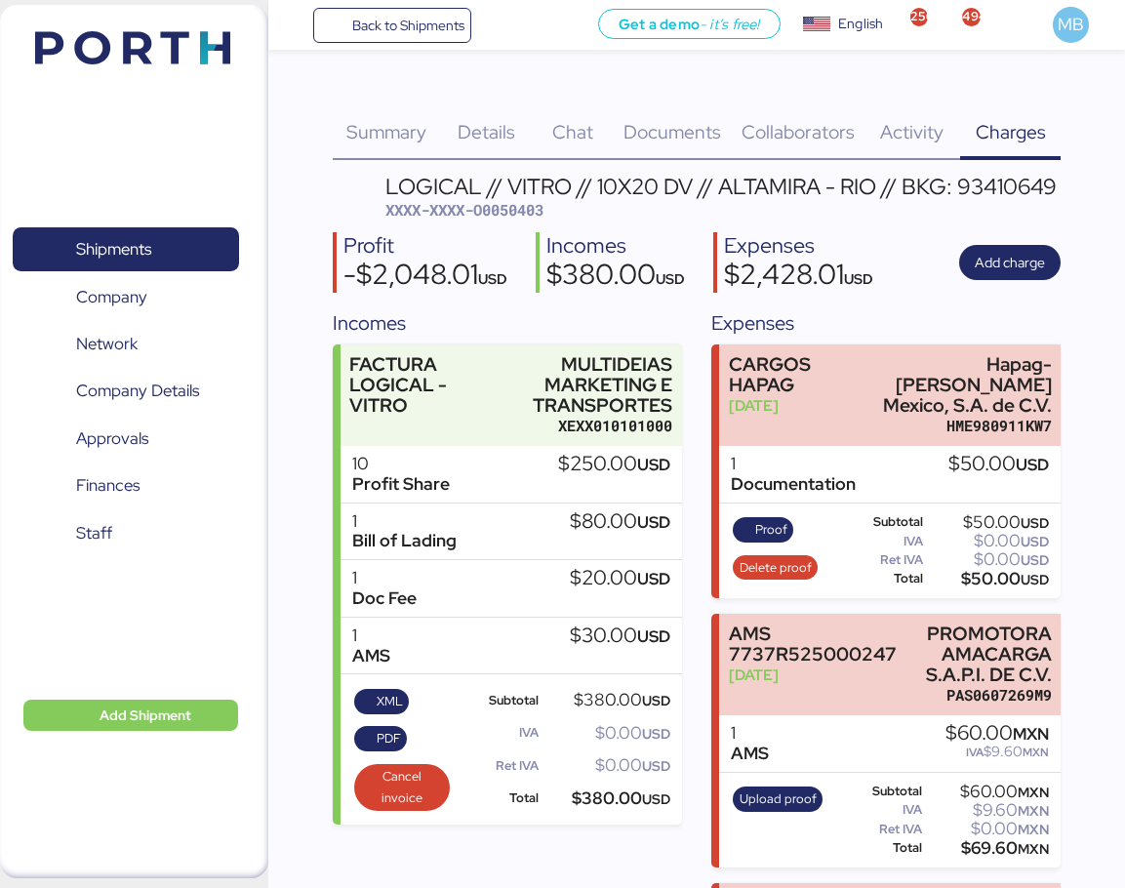
click at [1101, 271] on div "Summary 0 Details 0 Chat 0 Documents 0 Collaborators 0 Activity 0 Charges 0 LOG…" at bounding box center [562, 732] width 1125 height 1464
